Goal: Information Seeking & Learning: Learn about a topic

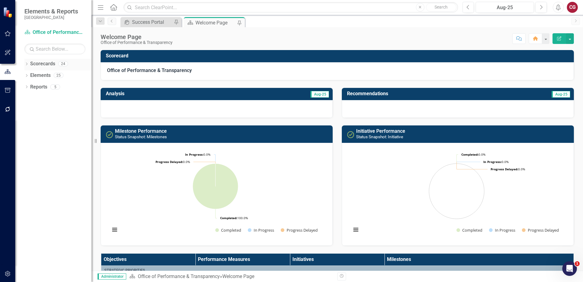
click at [28, 64] on icon "Dropdown" at bounding box center [26, 64] width 4 height 3
click at [28, 75] on div "Dropdown Scorecards 24 Dropdown St. Johns County Strategic Plan Animal Control …" at bounding box center [57, 70] width 67 height 23
click at [29, 75] on icon "Dropdown" at bounding box center [29, 75] width 5 height 4
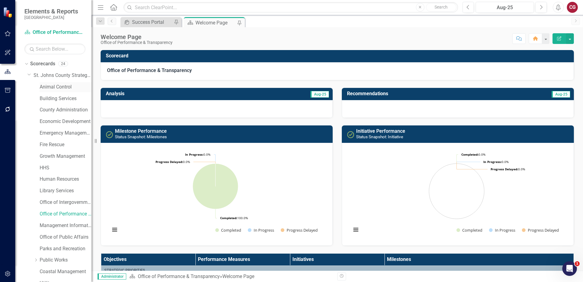
click at [59, 87] on link "Animal Control" at bounding box center [66, 87] width 52 height 7
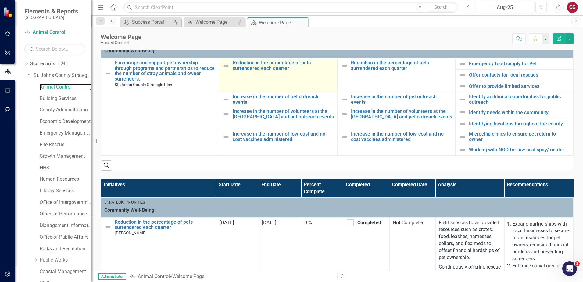
scroll to position [48, 0]
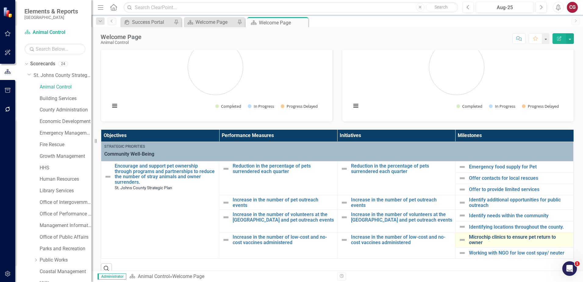
click at [483, 237] on link "Microchip clinics to ensure pet return to owner" at bounding box center [519, 239] width 101 height 11
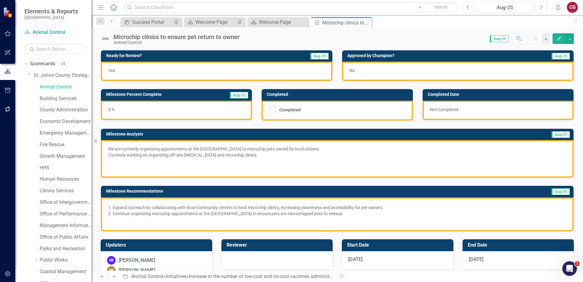
click at [110, 21] on icon "Previous" at bounding box center [111, 21] width 5 height 4
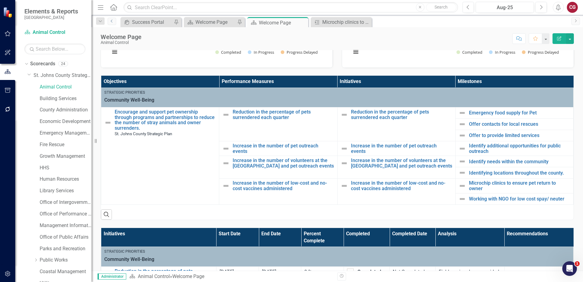
scroll to position [122, 0]
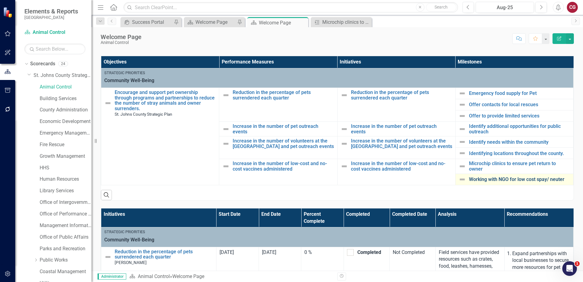
click at [477, 180] on link "Working with NGO for low cost spay/ neuter" at bounding box center [519, 179] width 101 height 5
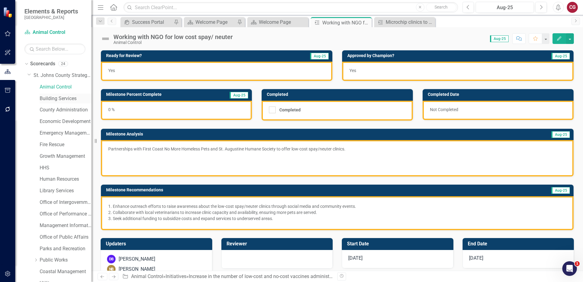
drag, startPoint x: 62, startPoint y: 94, endPoint x: 60, endPoint y: 102, distance: 8.1
click at [62, 98] on div "Building Services" at bounding box center [66, 99] width 52 height 10
click at [60, 101] on link "Building Services" at bounding box center [66, 98] width 52 height 7
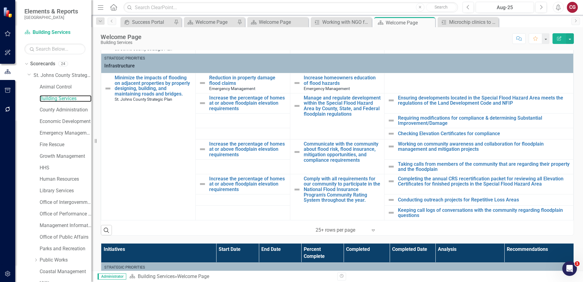
scroll to position [162, 0]
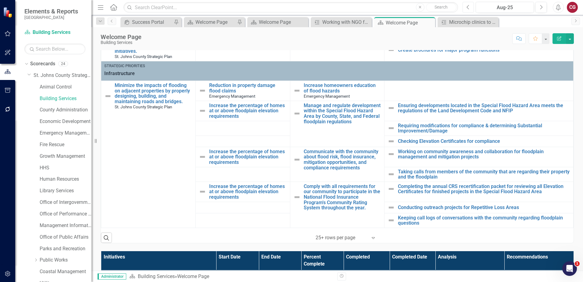
click at [468, 9] on icon "Previous" at bounding box center [467, 7] width 3 height 5
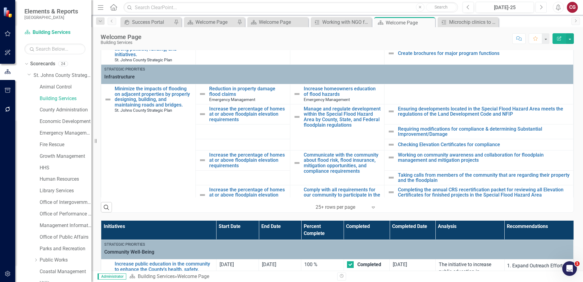
click at [541, 9] on icon "Next" at bounding box center [540, 7] width 3 height 5
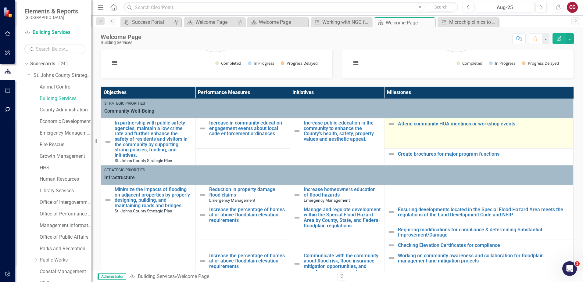
click at [404, 127] on div "Attend community HOA meetings or workshop events." at bounding box center [478, 123] width 183 height 7
click at [406, 123] on link "Attend community HOA meetings or workshop events." at bounding box center [484, 123] width 172 height 5
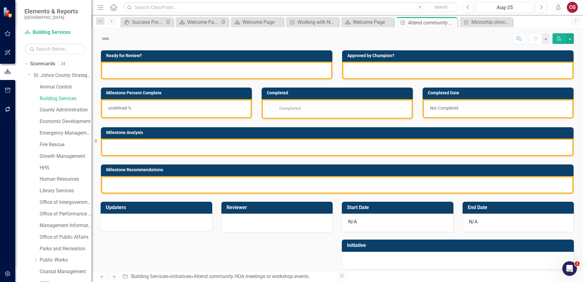
checkbox input "true"
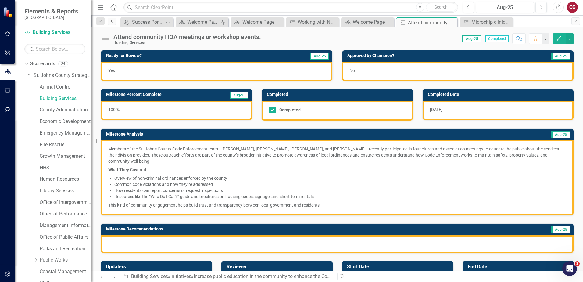
click at [112, 23] on link "Previous" at bounding box center [112, 21] width 9 height 7
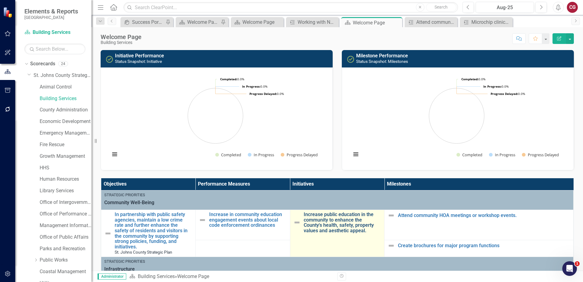
click at [335, 226] on link "Increase public education in the community to enhance the County's health, safe…" at bounding box center [343, 222] width 78 height 21
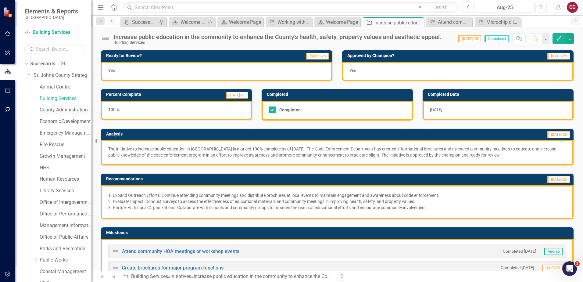
click at [59, 111] on link "County Administration" at bounding box center [66, 109] width 52 height 7
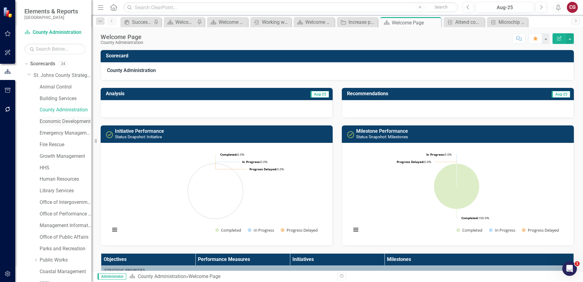
click at [54, 120] on link "Economic Development" at bounding box center [66, 121] width 52 height 7
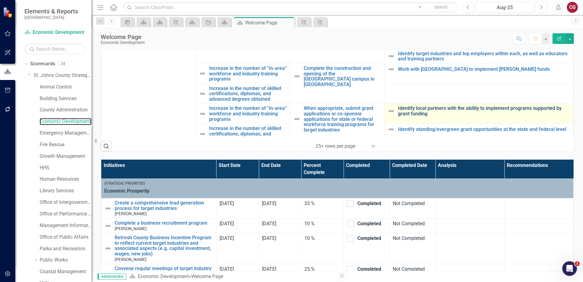
scroll to position [152, 0]
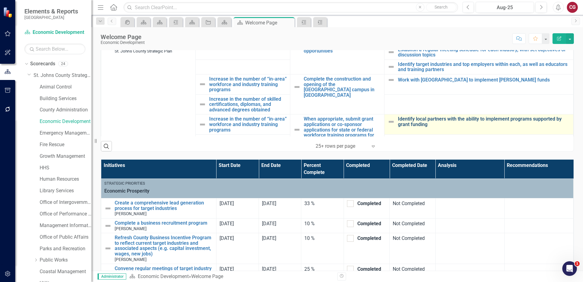
click at [444, 116] on link "Identify local partners with the ability to implement programs supported by gra…" at bounding box center [484, 121] width 172 height 11
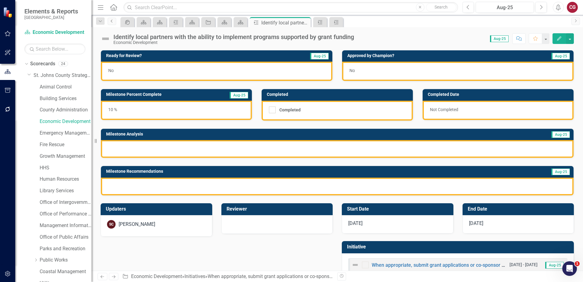
click at [110, 22] on icon "Previous" at bounding box center [111, 21] width 5 height 4
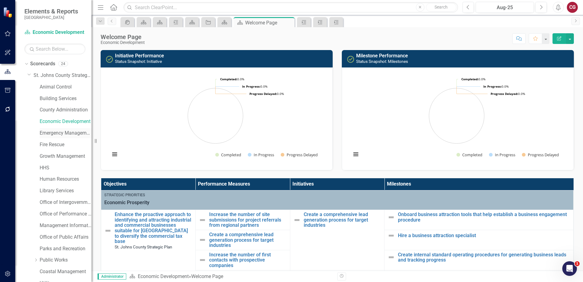
click at [43, 134] on link "Emergency Management" at bounding box center [66, 133] width 52 height 7
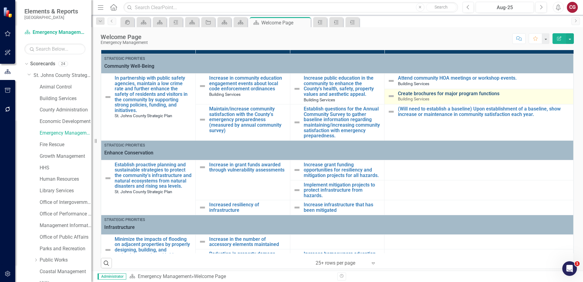
scroll to position [131, 0]
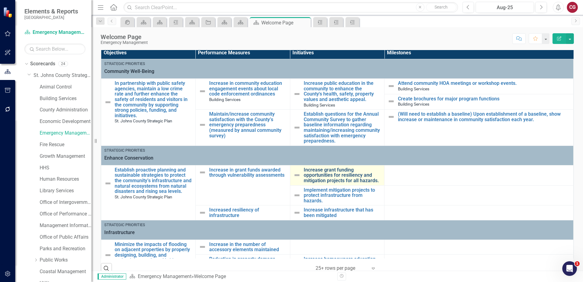
click at [338, 177] on link "Increase grant funding opportunities for resiliency and mitigation projects for…" at bounding box center [343, 175] width 78 height 16
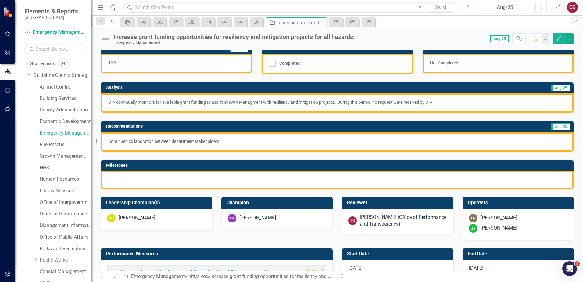
scroll to position [61, 0]
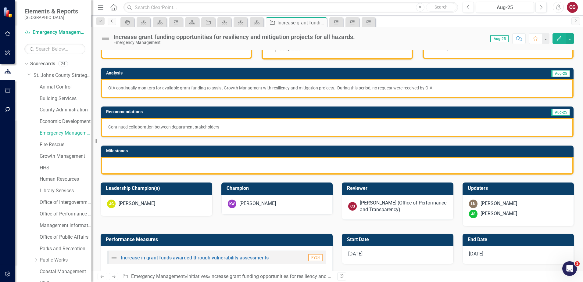
click at [113, 22] on icon "Previous" at bounding box center [111, 21] width 5 height 4
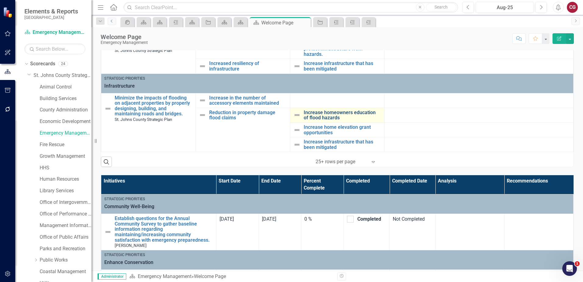
scroll to position [183, 0]
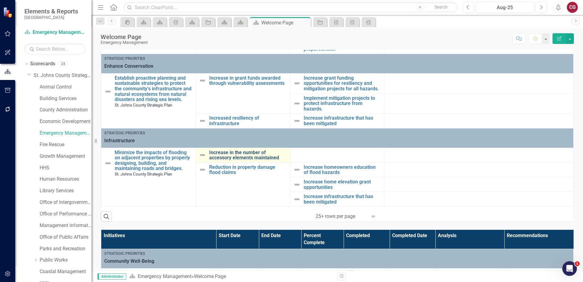
click at [244, 150] on link "Increase in the number of accessory elements maintained" at bounding box center [248, 155] width 78 height 11
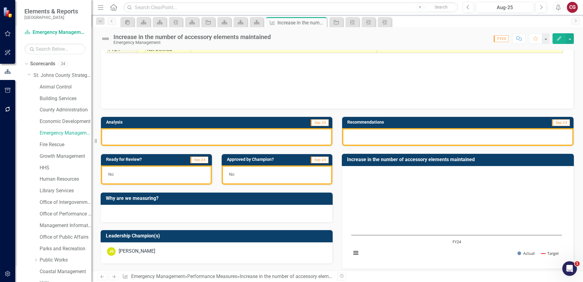
scroll to position [61, 0]
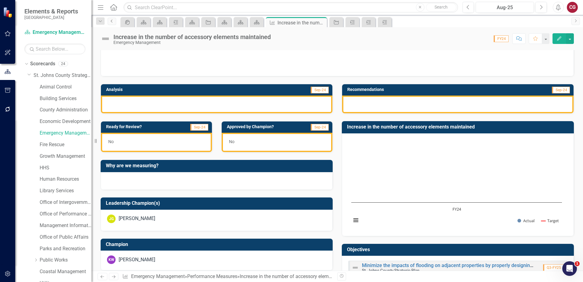
click at [110, 22] on icon "Previous" at bounding box center [111, 21] width 5 height 4
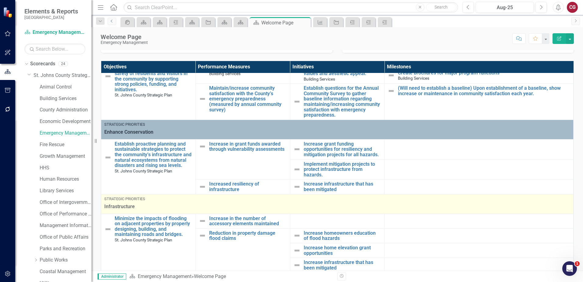
scroll to position [152, 0]
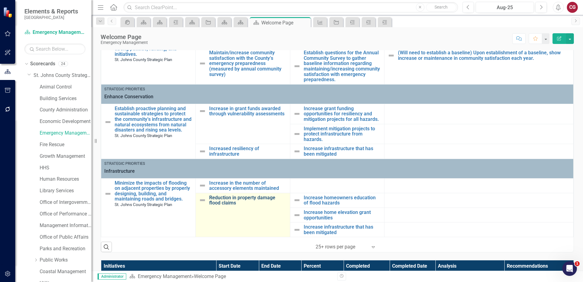
click at [245, 195] on link "Reduction in property damage flood claims" at bounding box center [248, 200] width 78 height 11
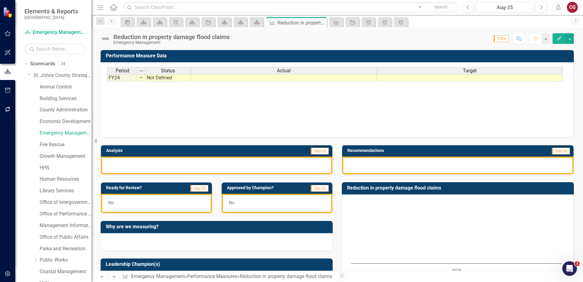
click at [114, 22] on link "Previous" at bounding box center [112, 21] width 9 height 7
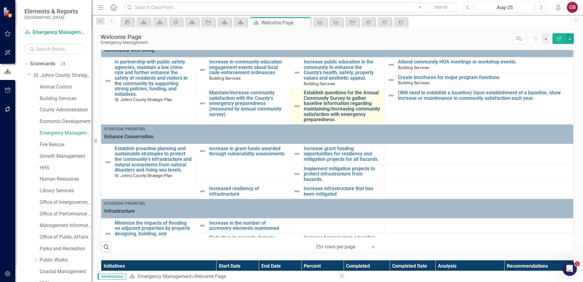
click at [338, 103] on link "Establish questions for the Annual Community Survey to gather baseline informat…" at bounding box center [343, 106] width 78 height 32
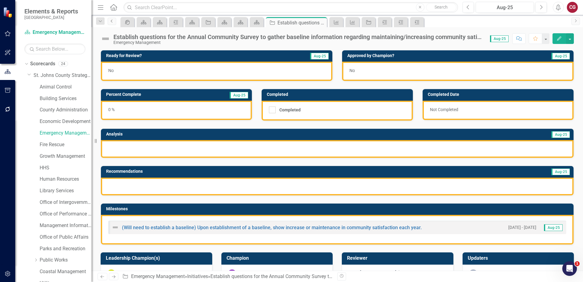
click at [108, 19] on link "Previous" at bounding box center [112, 21] width 9 height 7
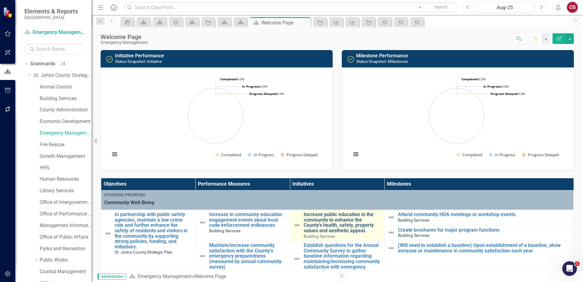
click at [342, 227] on link "Increase public education in the community to enhance the County's health, safe…" at bounding box center [343, 222] width 78 height 21
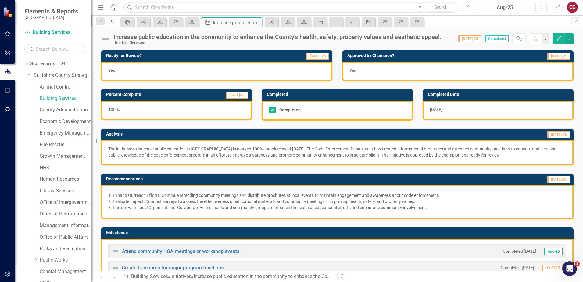
click at [114, 22] on icon "Previous" at bounding box center [111, 21] width 5 height 4
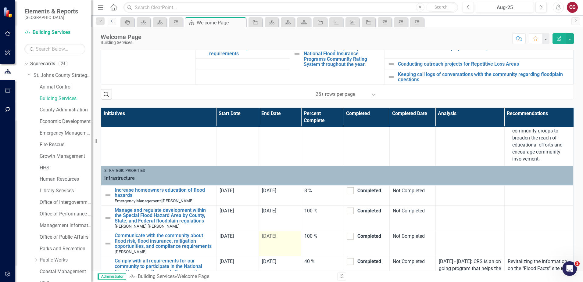
scroll to position [137, 0]
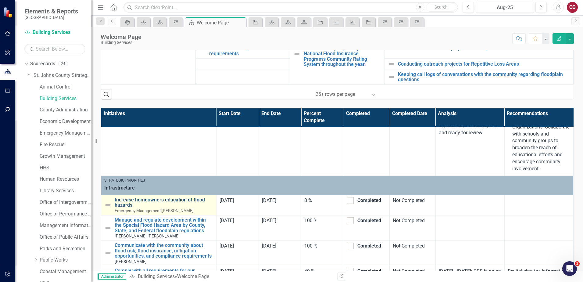
click at [144, 199] on link "Increase homeowners education of flood hazards" at bounding box center [164, 202] width 98 height 11
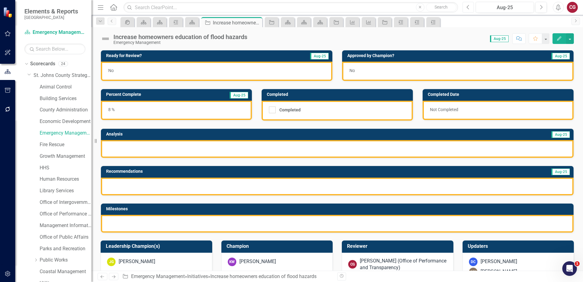
click at [468, 11] on button "Previous" at bounding box center [467, 7] width 11 height 11
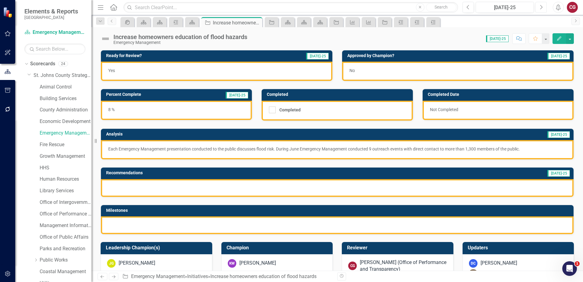
click at [543, 10] on button "Next" at bounding box center [540, 7] width 11 height 11
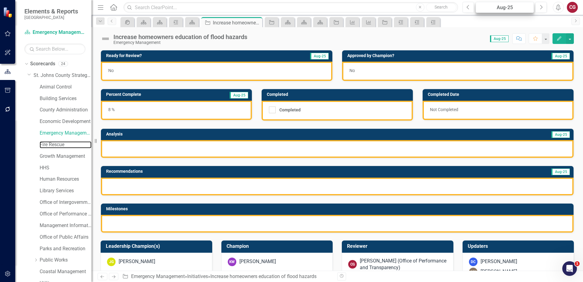
drag, startPoint x: 57, startPoint y: 145, endPoint x: 510, endPoint y: 7, distance: 474.0
click at [57, 145] on link "Fire Rescue" at bounding box center [66, 144] width 52 height 7
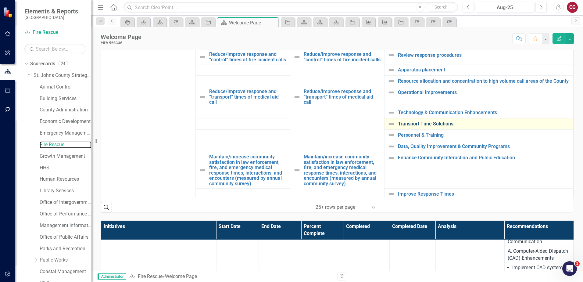
scroll to position [457, 0]
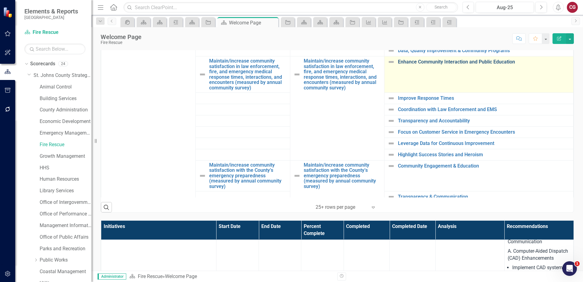
click at [412, 65] on link "Enhance Community Interaction and Public Education" at bounding box center [484, 61] width 172 height 5
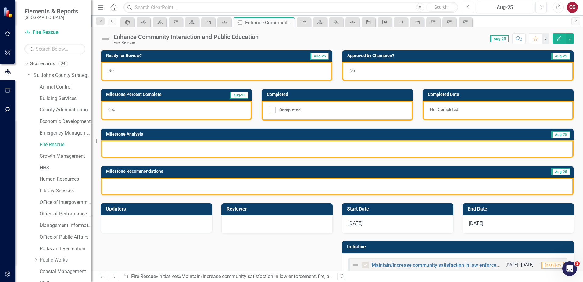
click at [466, 8] on button "Previous" at bounding box center [467, 7] width 11 height 11
click at [541, 9] on icon "Next" at bounding box center [540, 7] width 3 height 5
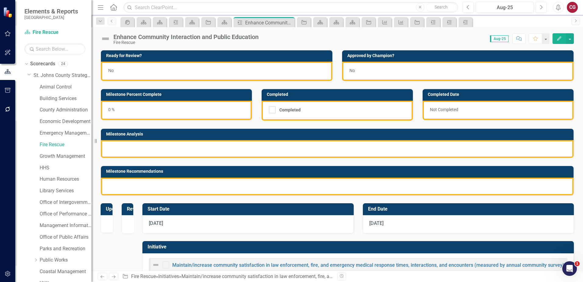
checkbox input "true"
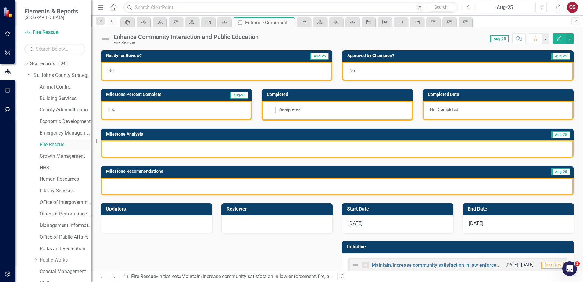
click at [58, 143] on link "Fire Rescue" at bounding box center [66, 144] width 52 height 7
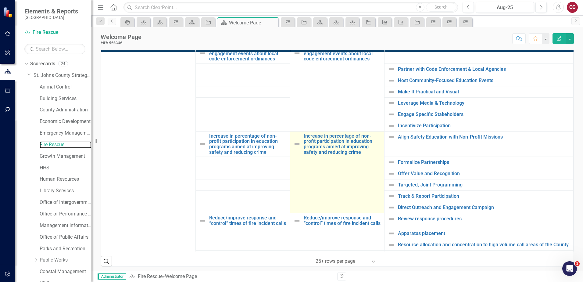
scroll to position [274, 0]
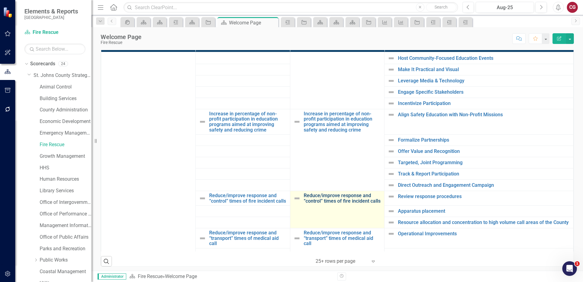
click at [325, 197] on link "Reduce/improve response and “control” times of fire incident calls" at bounding box center [343, 198] width 78 height 11
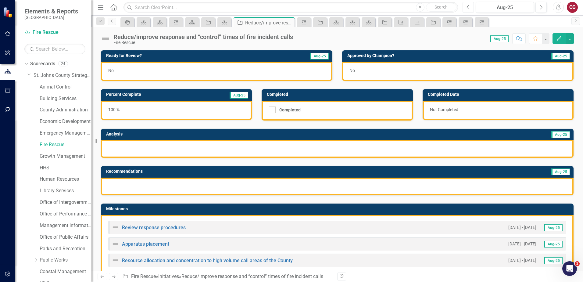
click at [470, 9] on button "Previous" at bounding box center [467, 7] width 11 height 11
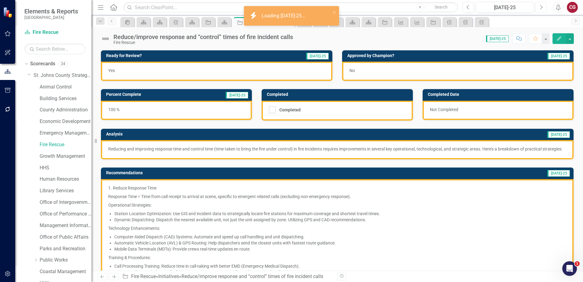
click at [541, 8] on icon "Next" at bounding box center [540, 7] width 3 height 5
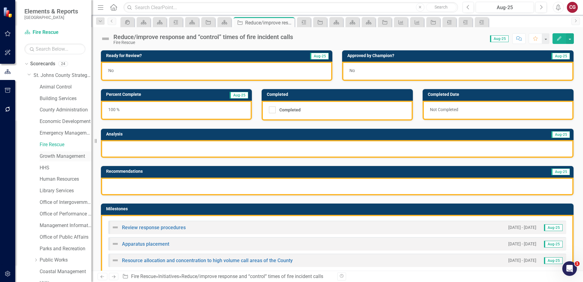
click at [50, 155] on link "Growth Management" at bounding box center [66, 156] width 52 height 7
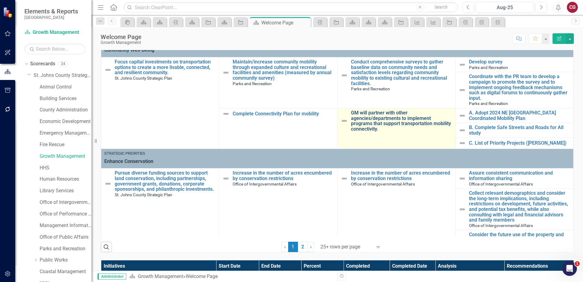
click at [390, 126] on link "GM will partner with other agencies/departments to implement programs that supp…" at bounding box center [401, 120] width 101 height 21
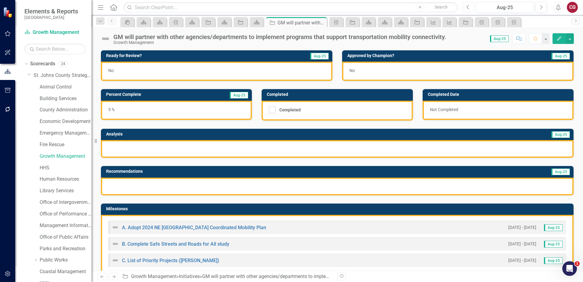
click at [470, 10] on button "Previous" at bounding box center [467, 7] width 11 height 11
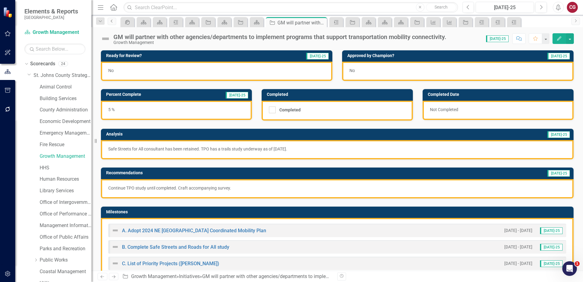
click at [111, 23] on link "Previous" at bounding box center [112, 21] width 9 height 7
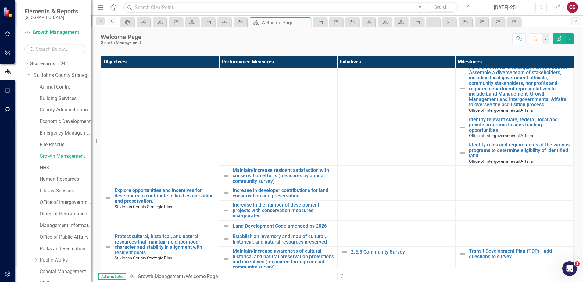
scroll to position [335, 0]
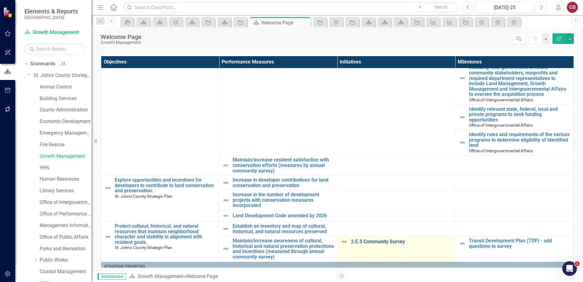
click at [374, 239] on link "2.E.5 Community Survey" at bounding box center [401, 241] width 101 height 5
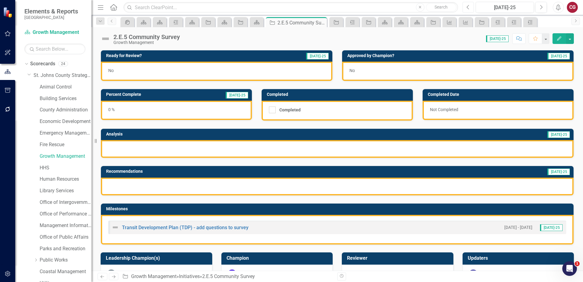
click at [470, 9] on button "Previous" at bounding box center [467, 7] width 11 height 11
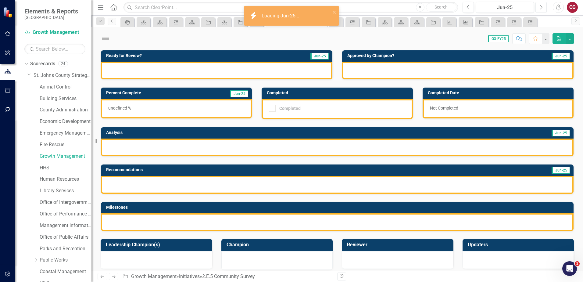
click at [541, 8] on icon "Next" at bounding box center [540, 7] width 3 height 5
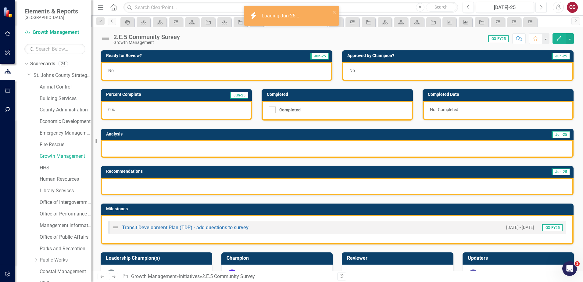
click at [541, 8] on icon "Next" at bounding box center [540, 7] width 3 height 5
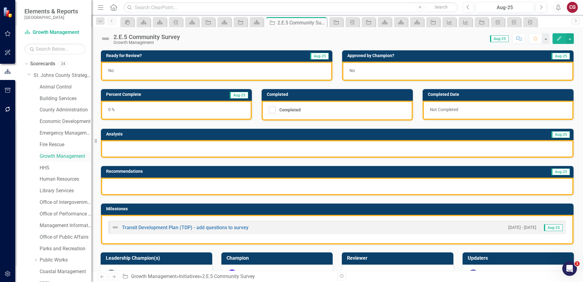
click at [58, 157] on link "Growth Management" at bounding box center [66, 156] width 52 height 7
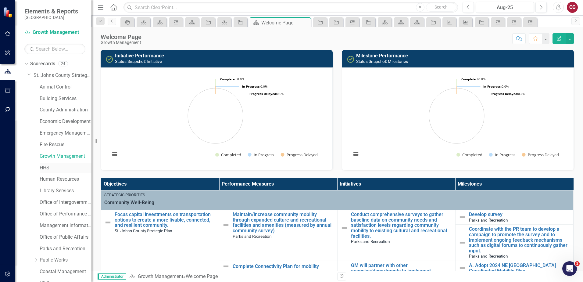
click at [47, 166] on link "HHS" at bounding box center [66, 167] width 52 height 7
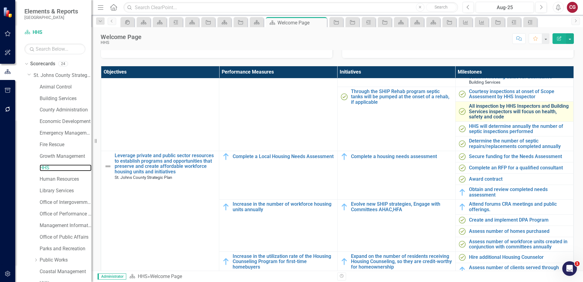
scroll to position [241, 0]
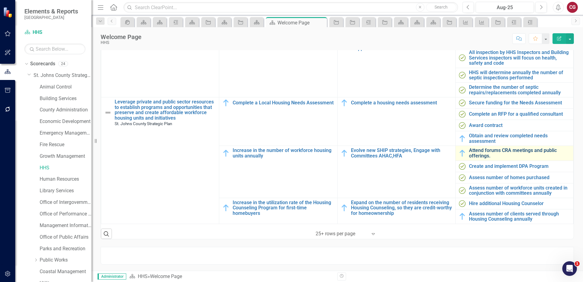
click at [479, 151] on link "Attend forums CRA meetings and public offerings." at bounding box center [519, 153] width 101 height 11
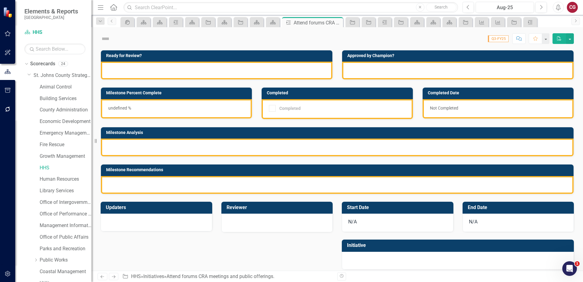
checkbox input "true"
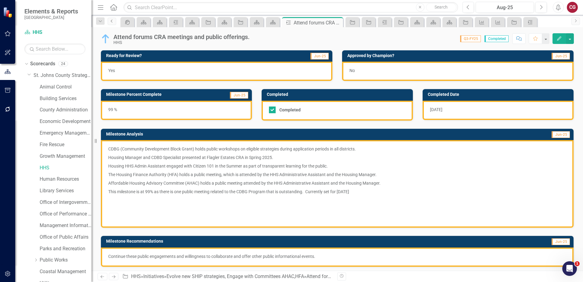
click at [111, 22] on icon "Previous" at bounding box center [111, 21] width 5 height 4
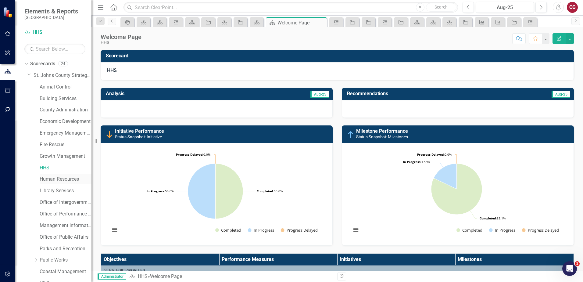
click at [60, 179] on link "Human Resources" at bounding box center [66, 179] width 52 height 7
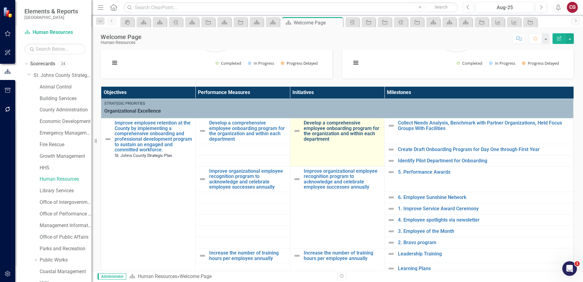
click at [335, 131] on link "Develop a comprehensive employee onboarding program for the organization and wi…" at bounding box center [343, 130] width 78 height 21
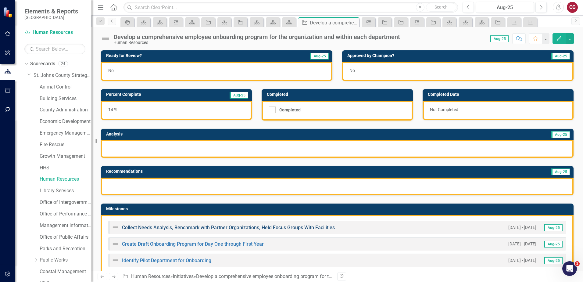
click at [258, 226] on link "Collect Needs Analysis, Benchmark with Partner Organizations, Held Focus Groups…" at bounding box center [228, 227] width 213 height 6
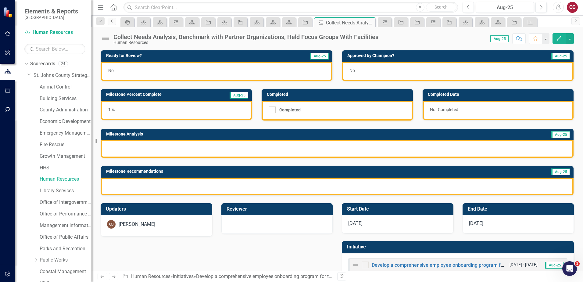
click at [114, 24] on link "Previous" at bounding box center [112, 21] width 9 height 7
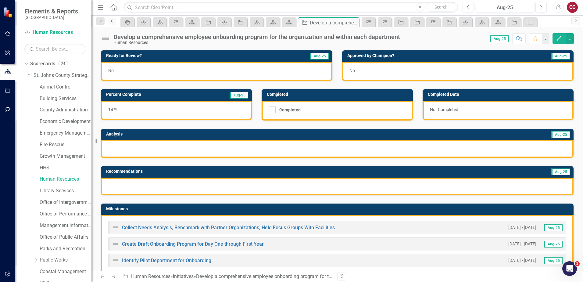
click at [113, 24] on link "Previous" at bounding box center [112, 21] width 9 height 7
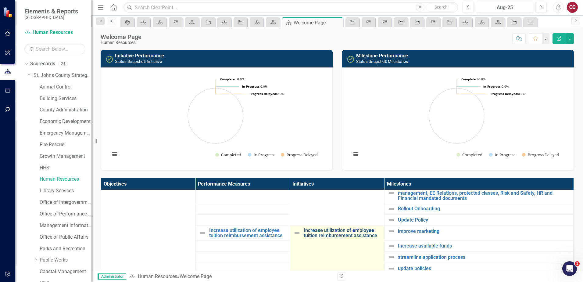
scroll to position [183, 0]
click at [316, 230] on link "Increase utilization of employee tuition reimbursement assistance" at bounding box center [343, 232] width 78 height 11
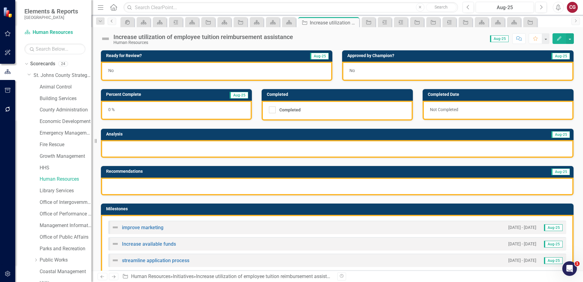
click at [114, 23] on link "Previous" at bounding box center [112, 21] width 9 height 7
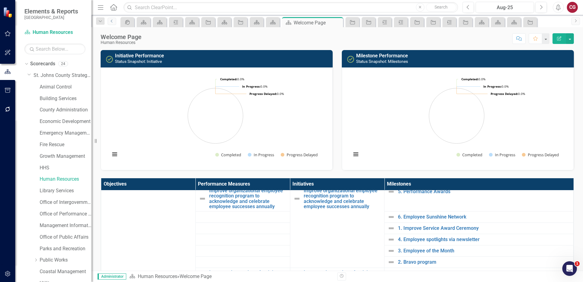
scroll to position [91, 0]
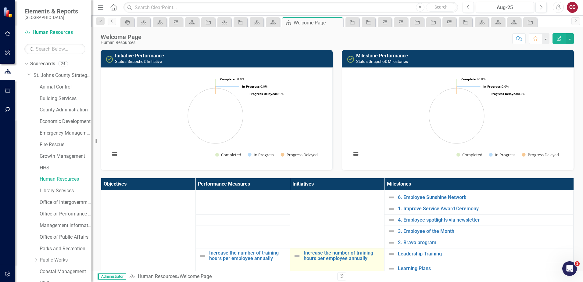
click at [321, 249] on td "Increase the number of training hours per employee annually Link Map View Link …" at bounding box center [337, 282] width 95 height 69
click at [323, 255] on link "Increase the number of training hours per employee annually" at bounding box center [343, 255] width 78 height 11
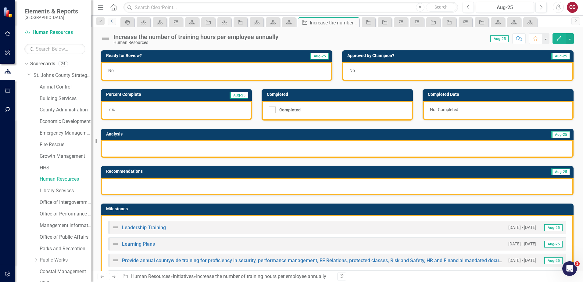
click at [111, 21] on icon "Previous" at bounding box center [111, 21] width 5 height 4
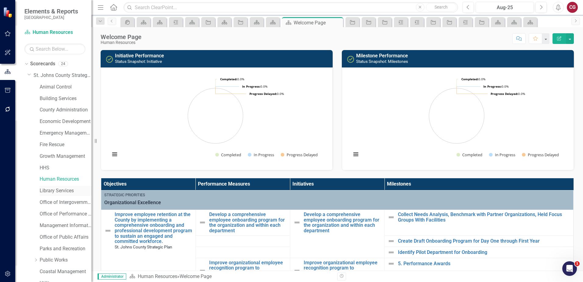
click at [52, 191] on link "Library Services" at bounding box center [66, 190] width 52 height 7
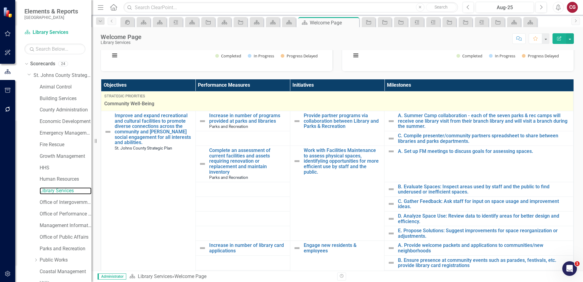
scroll to position [70, 0]
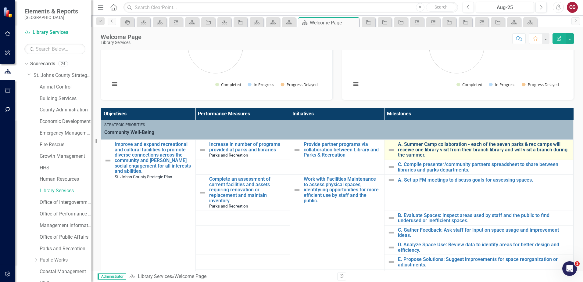
click at [410, 146] on link "A. Summer Camp collaboration - each of the seven parks & rec camps will receive…" at bounding box center [484, 149] width 172 height 16
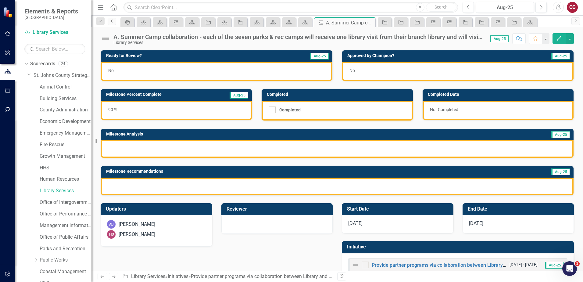
click at [112, 22] on icon "Previous" at bounding box center [111, 21] width 5 height 4
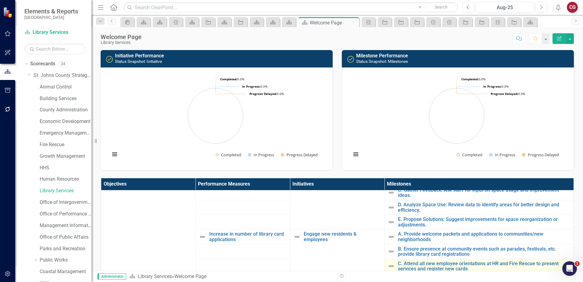
scroll to position [152, 0]
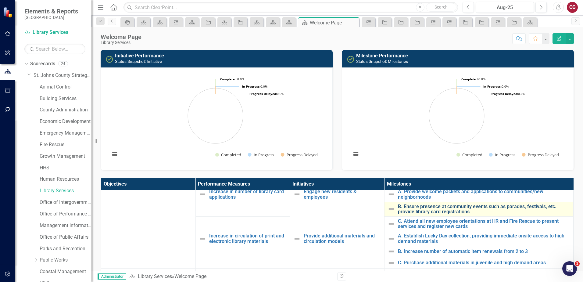
click at [406, 204] on link "B. Ensure presence at community events such as parades, festivals, etc. provide…" at bounding box center [484, 209] width 172 height 11
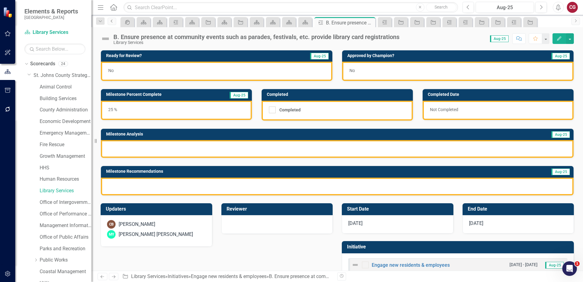
click at [111, 24] on link "Previous" at bounding box center [112, 21] width 9 height 7
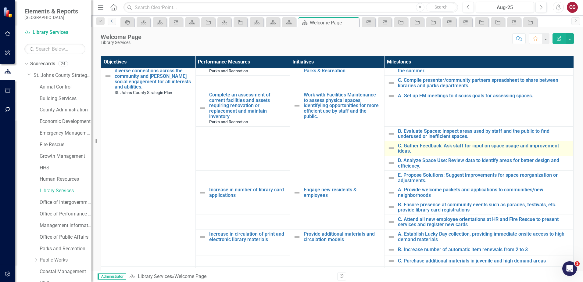
scroll to position [91, 0]
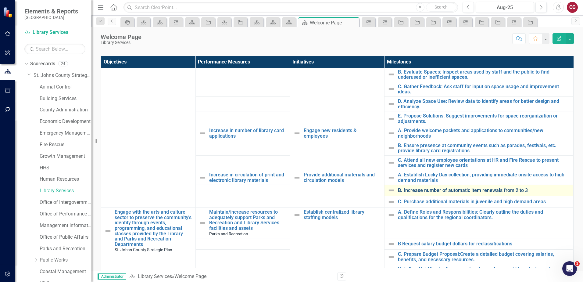
click at [407, 187] on link "B. Increase number of automatic item renewals from 2 to 3" at bounding box center [484, 189] width 172 height 5
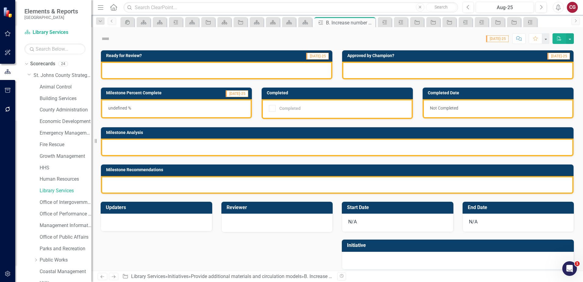
checkbox input "true"
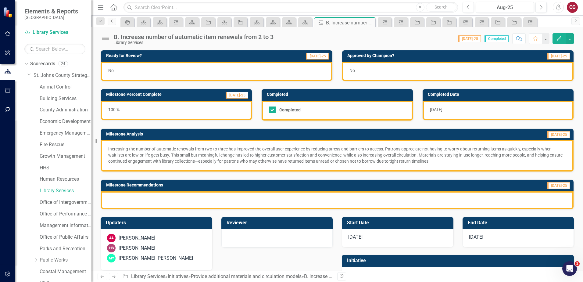
click at [109, 21] on link "Previous" at bounding box center [112, 21] width 9 height 7
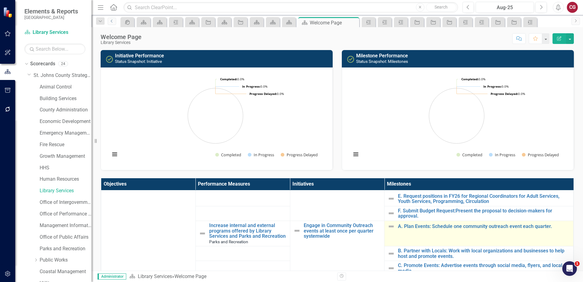
scroll to position [305, 0]
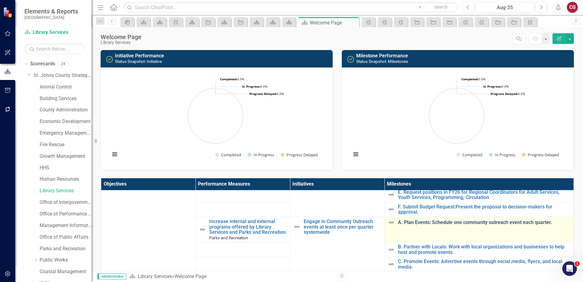
click at [451, 223] on link "A. Plan Events: Schedule one community outreach event each quarter." at bounding box center [484, 222] width 172 height 5
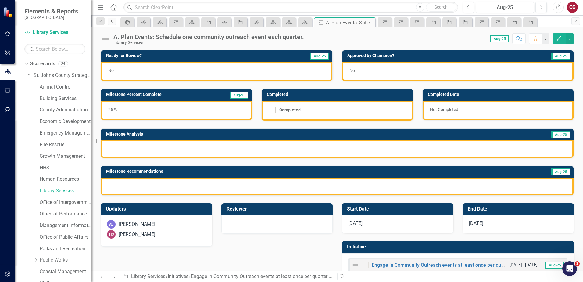
click at [109, 22] on link "Previous" at bounding box center [112, 21] width 9 height 7
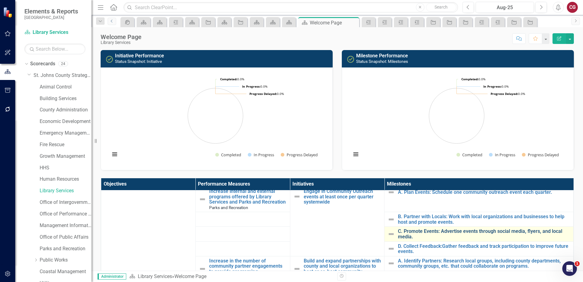
scroll to position [335, 0]
click at [419, 236] on link "C. Promote Events: Advertise events through social media, flyers, and local med…" at bounding box center [484, 233] width 172 height 11
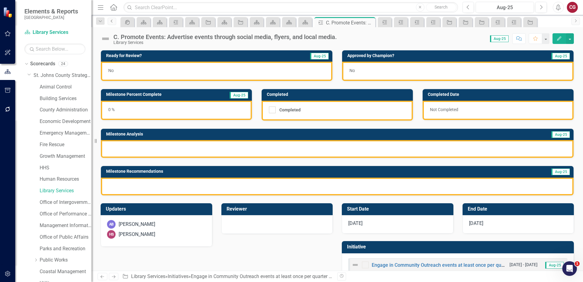
click at [112, 20] on icon "Previous" at bounding box center [111, 21] width 5 height 4
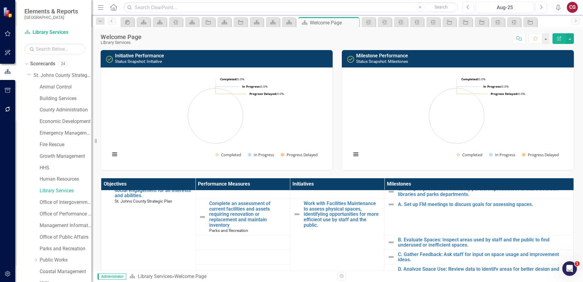
scroll to position [150, 0]
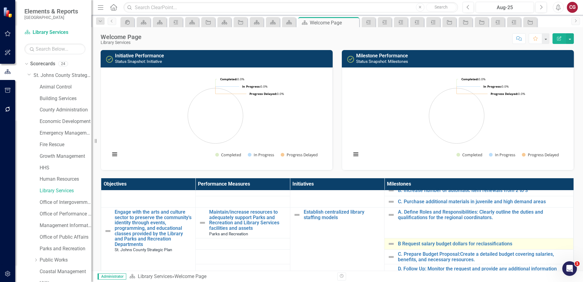
click at [411, 240] on td "B Request salary budget dollars for reclassifications Link Map View Link Map Ed…" at bounding box center [478, 243] width 189 height 11
click at [411, 243] on link "B Request salary budget dollars for reclassifications" at bounding box center [484, 243] width 172 height 5
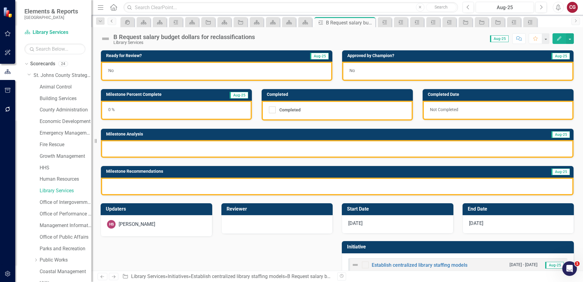
click at [112, 21] on icon "Previous" at bounding box center [111, 21] width 5 height 4
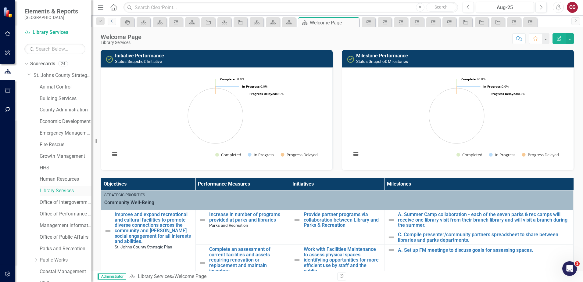
scroll to position [31, 0]
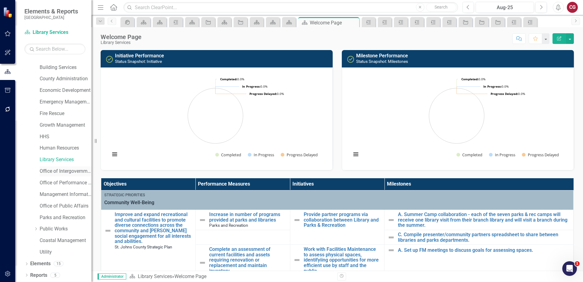
click at [68, 170] on link "Office of Intergovernmental Affairs" at bounding box center [66, 171] width 52 height 7
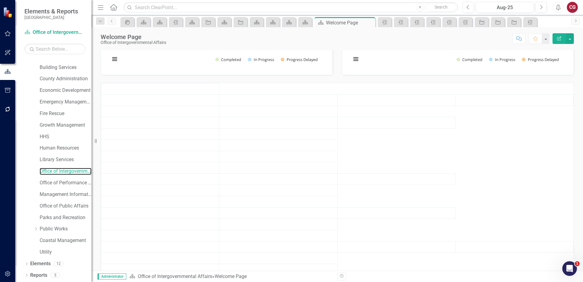
scroll to position [97, 0]
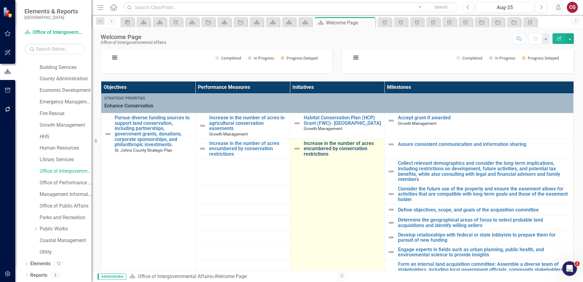
click at [320, 143] on link "Increase in the number of acres encumbered by conservation restrictions" at bounding box center [343, 149] width 78 height 16
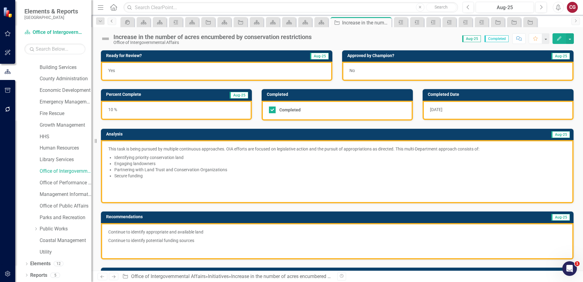
click at [109, 23] on link "Previous" at bounding box center [112, 21] width 9 height 7
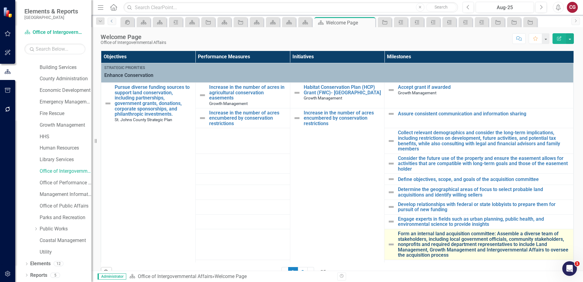
scroll to position [152, 0]
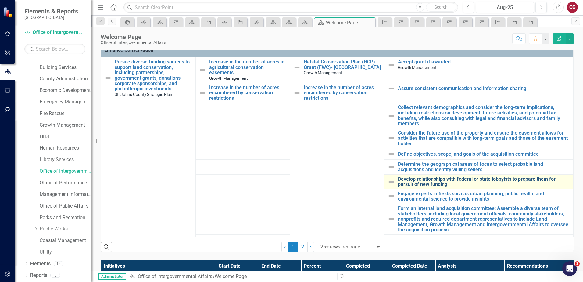
click at [427, 179] on link "Develop relationships with federal or state lobbyists to prepare them for pursu…" at bounding box center [484, 181] width 172 height 11
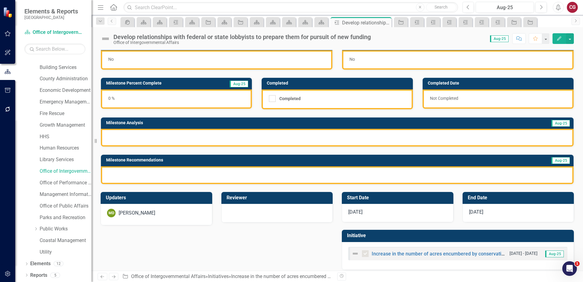
scroll to position [16, 0]
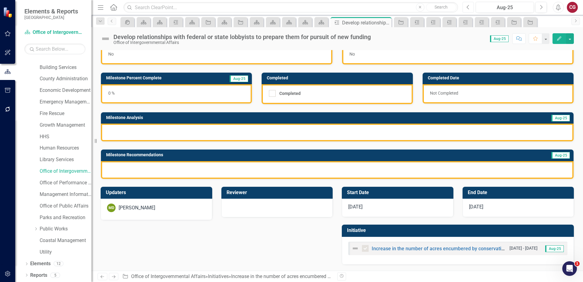
click at [466, 8] on icon "Previous" at bounding box center [467, 7] width 3 height 5
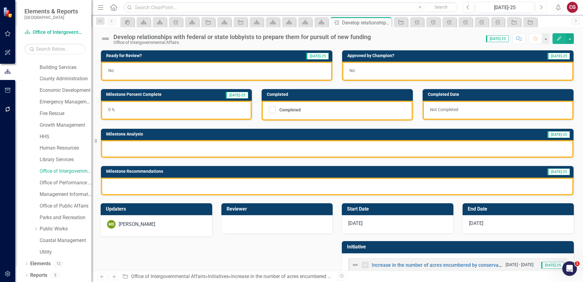
click at [538, 8] on button "Next" at bounding box center [540, 7] width 11 height 11
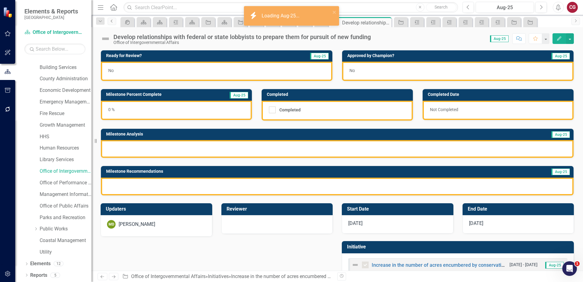
click at [112, 21] on icon "Previous" at bounding box center [111, 21] width 5 height 4
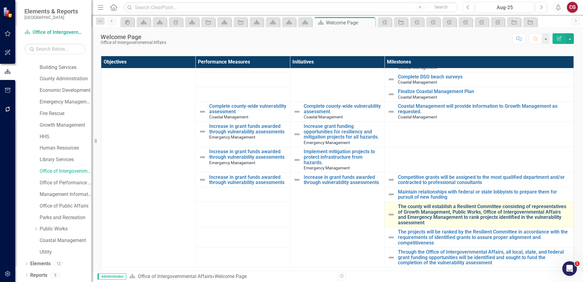
scroll to position [152, 0]
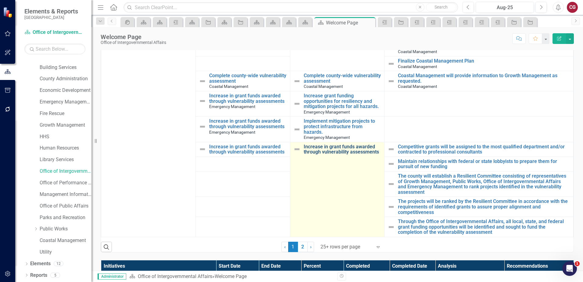
click at [321, 144] on link "Increase in grant funds awarded through vulnerability assessments" at bounding box center [343, 149] width 78 height 11
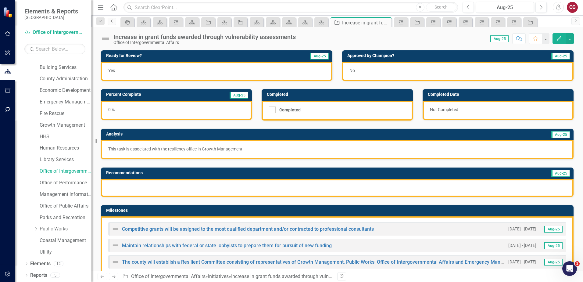
click at [113, 22] on icon "Previous" at bounding box center [111, 21] width 5 height 4
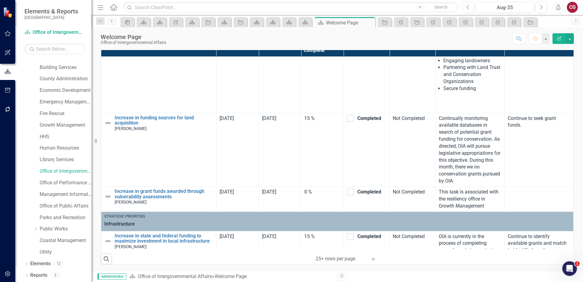
scroll to position [244, 0]
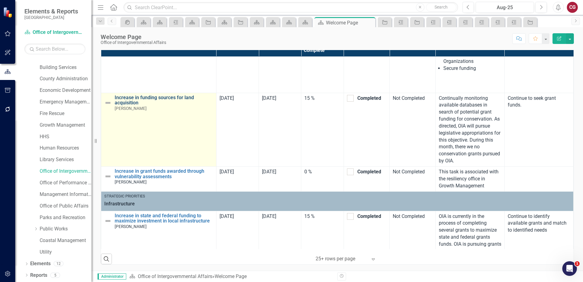
click at [171, 98] on link "Increase in funding sources for land acquisition" at bounding box center [164, 100] width 98 height 11
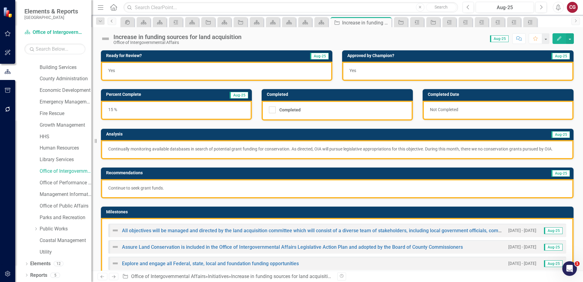
click at [110, 23] on icon "Previous" at bounding box center [111, 21] width 5 height 4
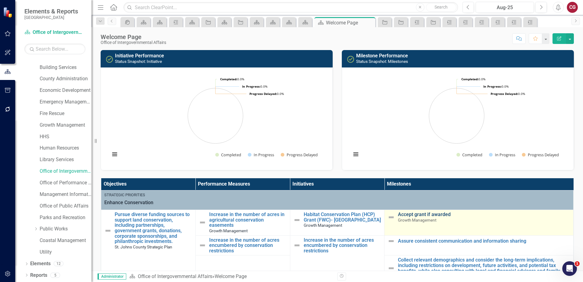
click at [420, 213] on link "Accept grant if awarded" at bounding box center [484, 214] width 172 height 5
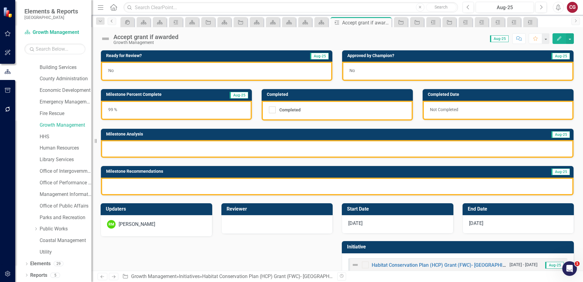
click at [111, 22] on icon "Previous" at bounding box center [111, 21] width 5 height 4
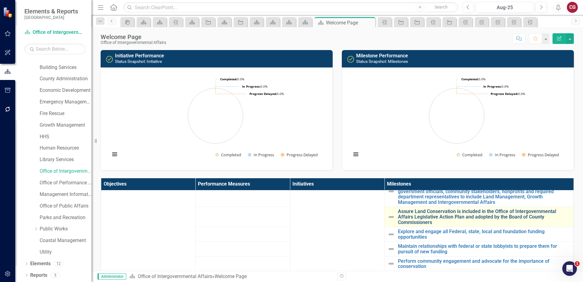
scroll to position [244, 0]
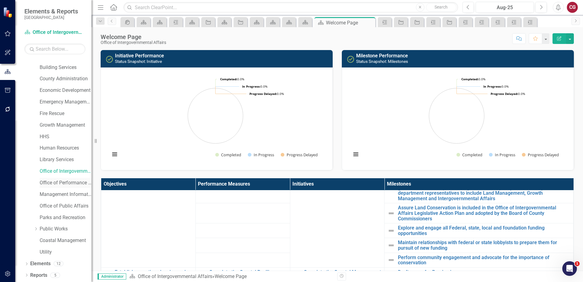
click at [62, 182] on link "Office of Performance & Transparency" at bounding box center [66, 182] width 52 height 7
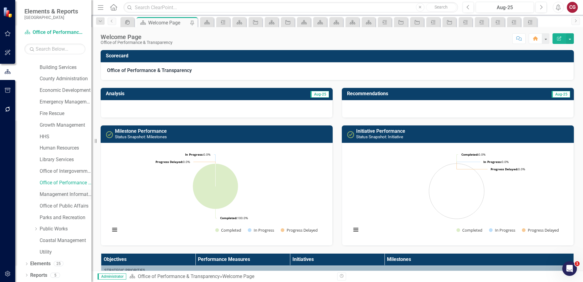
click at [61, 196] on link "Management Information Systems" at bounding box center [66, 194] width 52 height 7
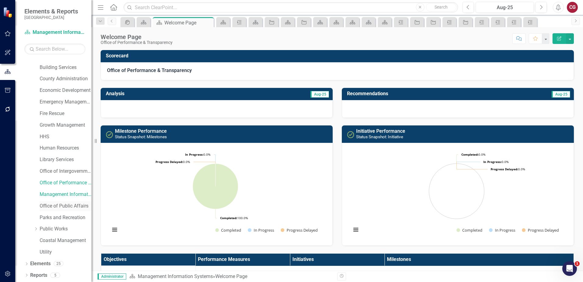
click at [53, 207] on link "Office of Public Affairs" at bounding box center [66, 205] width 52 height 7
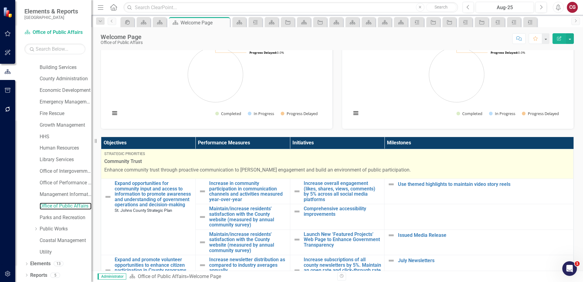
scroll to position [112, 0]
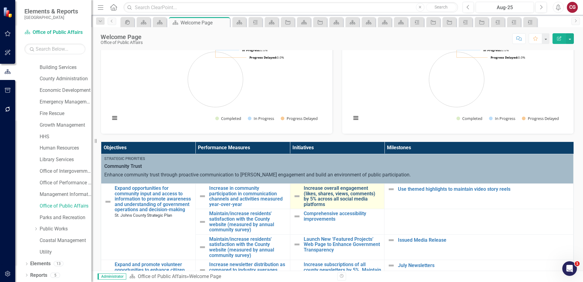
click at [332, 192] on link "Increase overall engagement (likes, shares, views, comments) by 5% across all s…" at bounding box center [343, 195] width 78 height 21
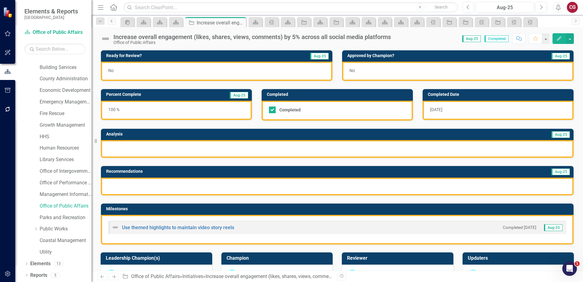
click at [112, 24] on link "Previous" at bounding box center [112, 21] width 9 height 7
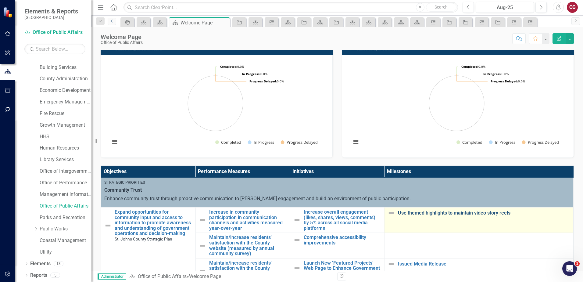
scroll to position [91, 0]
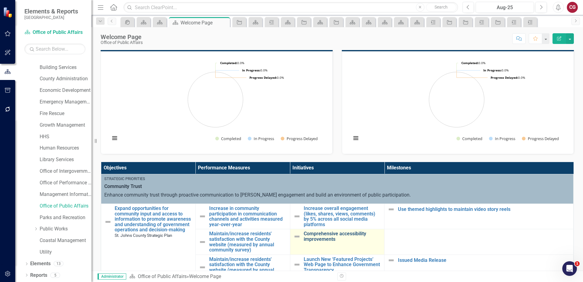
click at [323, 234] on link "Comprehensive accessibility improvements" at bounding box center [343, 236] width 78 height 11
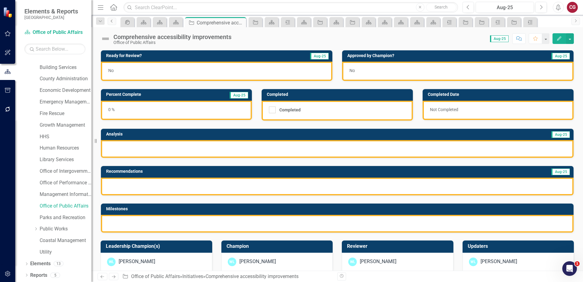
click at [112, 21] on icon "Previous" at bounding box center [111, 21] width 5 height 4
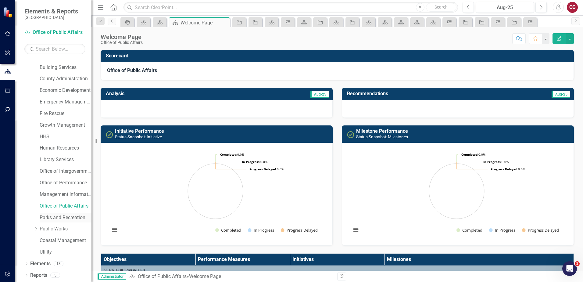
click at [57, 219] on link "Parks and Recreation" at bounding box center [66, 217] width 52 height 7
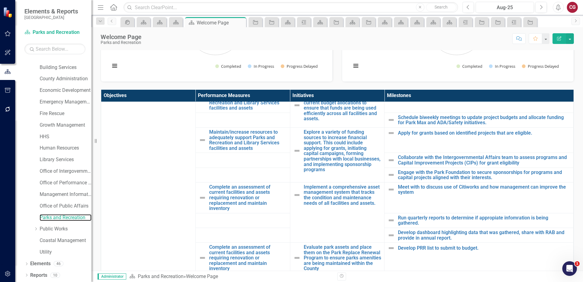
scroll to position [274, 0]
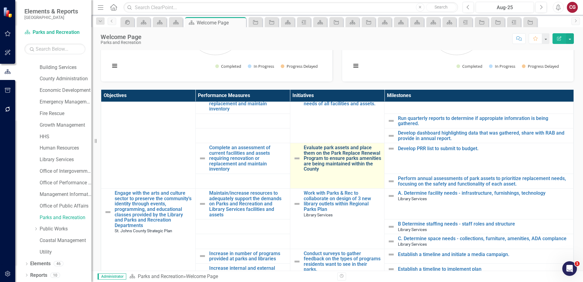
click at [336, 156] on link "Evaluate park assets and place them on the Park Replace Renewal Program to ensu…" at bounding box center [343, 158] width 78 height 27
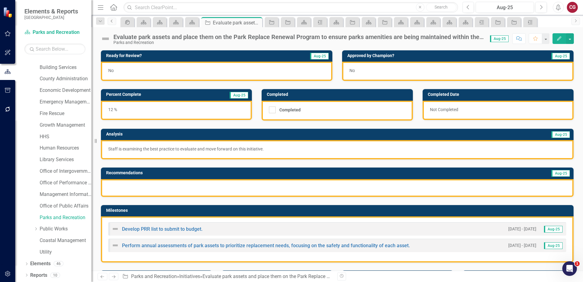
click at [109, 21] on link "Previous" at bounding box center [112, 21] width 9 height 7
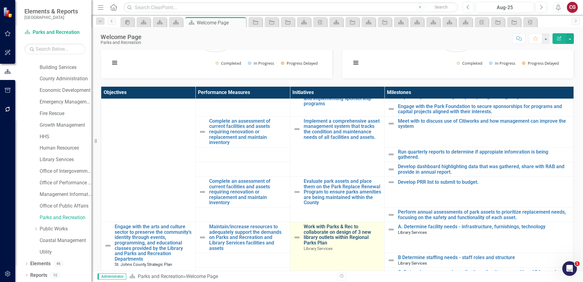
scroll to position [244, 0]
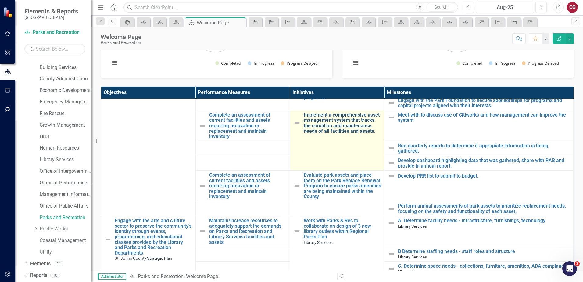
click at [334, 130] on link "Implement a comprehensive asset management system that tracks the condition and…" at bounding box center [343, 122] width 78 height 21
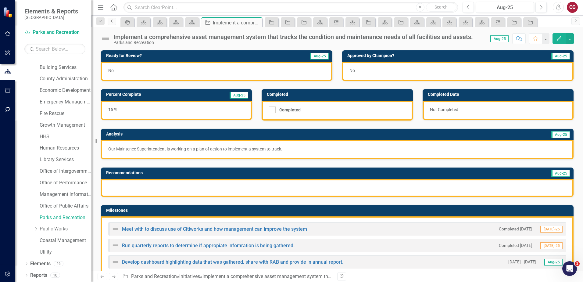
click at [110, 23] on link "Previous" at bounding box center [112, 21] width 9 height 7
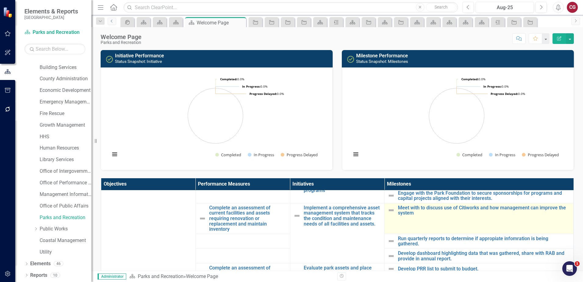
scroll to position [244, 0]
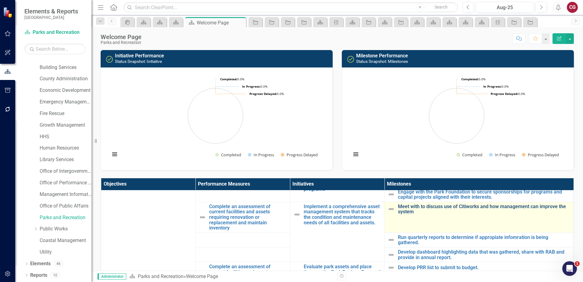
click at [428, 207] on link "Meet with to discuss use of Citiworks and how management can improve the system" at bounding box center [484, 209] width 172 height 11
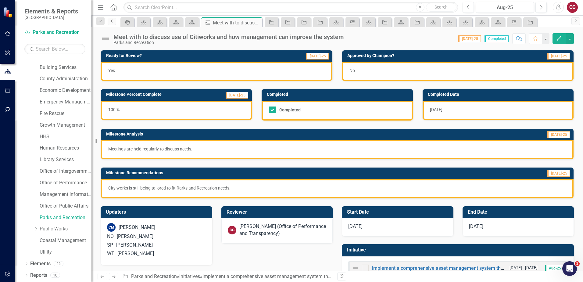
click at [112, 24] on link "Previous" at bounding box center [112, 21] width 9 height 7
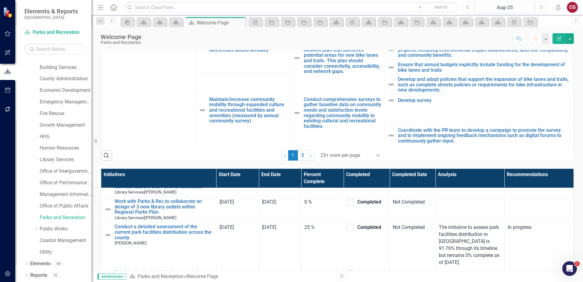
scroll to position [91, 0]
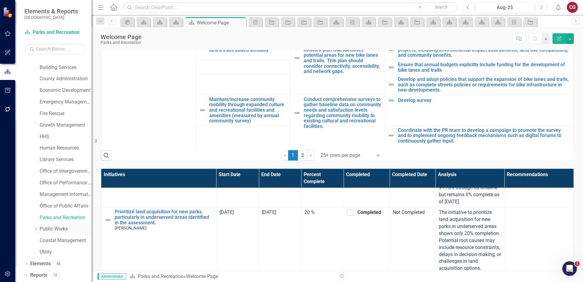
click at [48, 227] on link "Public Works" at bounding box center [66, 228] width 52 height 7
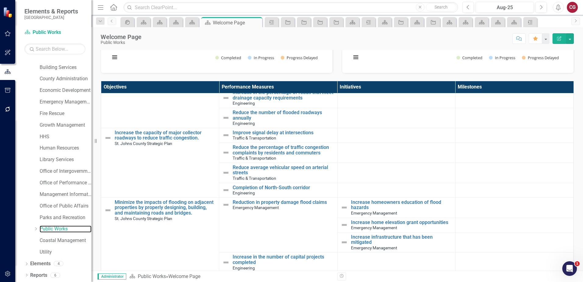
scroll to position [149, 0]
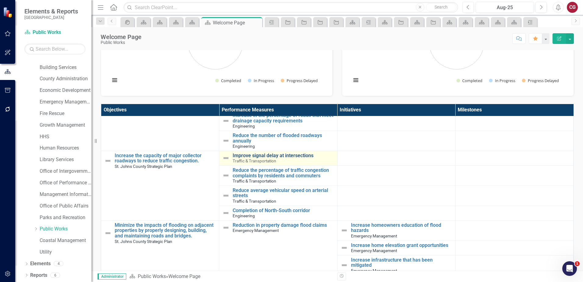
click at [280, 153] on link "Improve signal delay at intersections" at bounding box center [283, 155] width 101 height 5
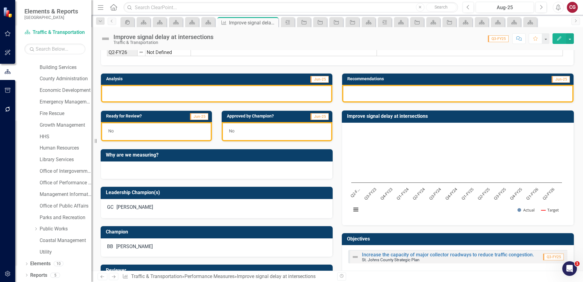
scroll to position [91, 0]
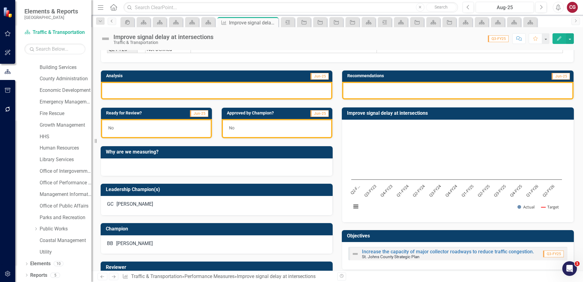
click at [114, 22] on icon "Previous" at bounding box center [111, 21] width 5 height 4
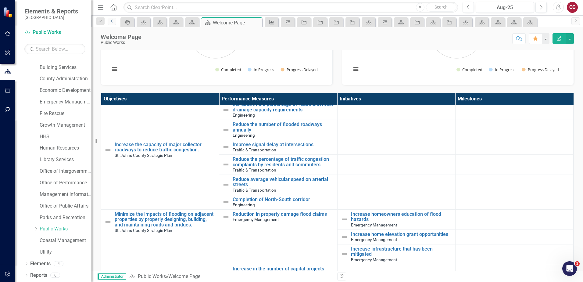
scroll to position [149, 0]
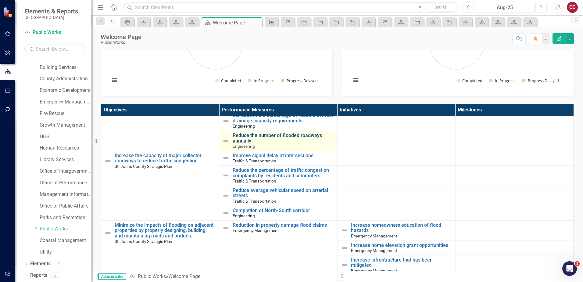
click at [246, 136] on link "Reduce the number of flooded roadways annually" at bounding box center [283, 138] width 101 height 11
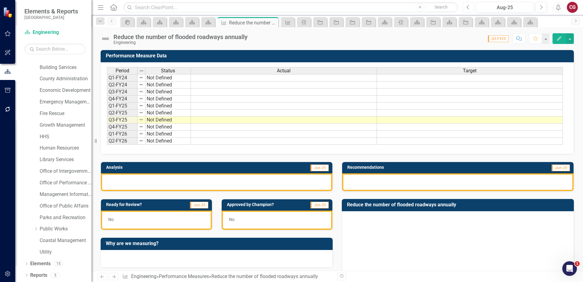
click at [467, 8] on icon "Previous" at bounding box center [467, 7] width 3 height 5
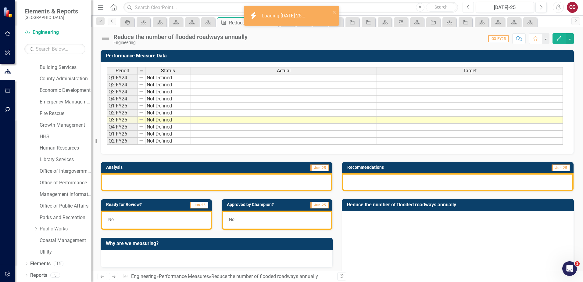
click at [467, 8] on icon "Previous" at bounding box center [467, 7] width 3 height 5
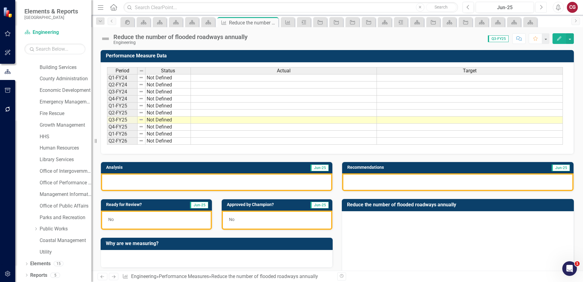
click at [538, 9] on button "Next" at bounding box center [540, 7] width 11 height 11
click at [539, 9] on button "Next" at bounding box center [540, 7] width 11 height 11
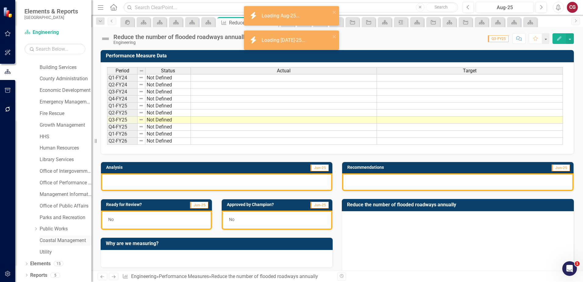
click at [51, 241] on link "Coastal Management" at bounding box center [66, 240] width 52 height 7
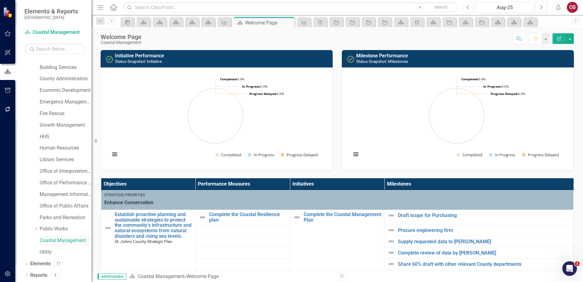
click at [52, 235] on div "Coastal Management" at bounding box center [66, 240] width 52 height 10
click at [61, 240] on link "Coastal Management" at bounding box center [66, 240] width 52 height 7
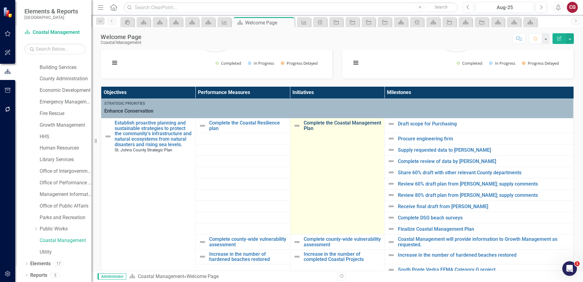
click at [329, 130] on link "Complete the Coastal Management Plan" at bounding box center [343, 125] width 78 height 11
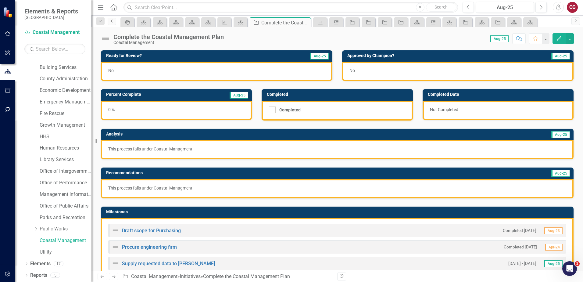
click at [109, 23] on link "Previous" at bounding box center [112, 21] width 9 height 7
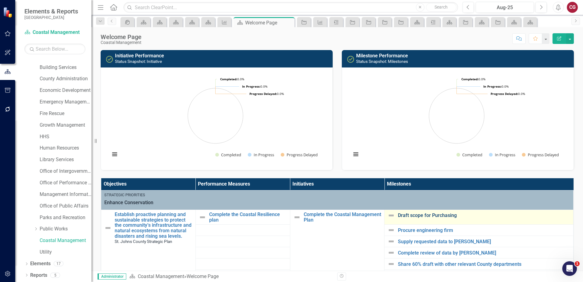
click at [418, 216] on link "Draft scope for Purchasing" at bounding box center [484, 214] width 172 height 5
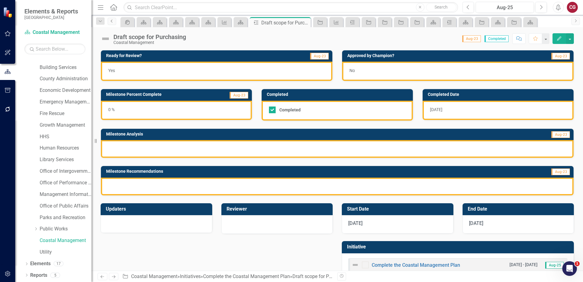
click at [112, 20] on icon at bounding box center [112, 21] width 2 height 3
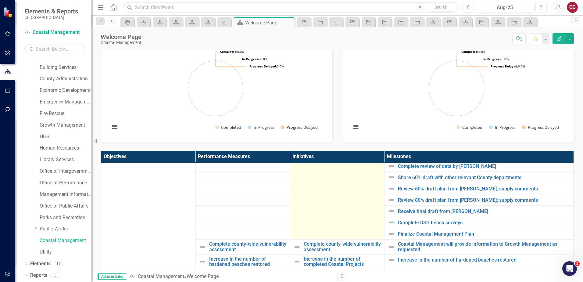
scroll to position [61, 0]
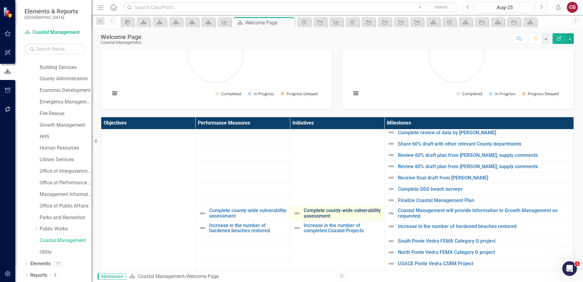
click at [328, 209] on link "Complete county-wide vulnerability assessment" at bounding box center [343, 213] width 78 height 11
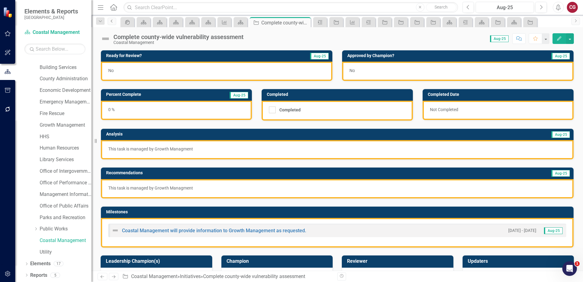
click at [109, 22] on icon "Previous" at bounding box center [111, 21] width 5 height 4
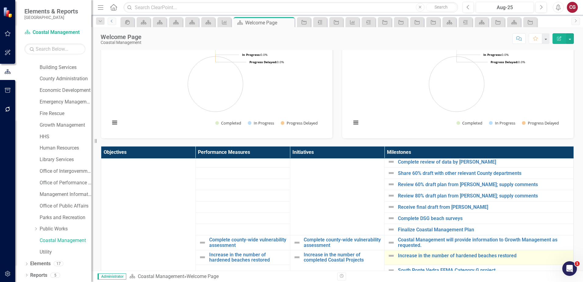
scroll to position [122, 0]
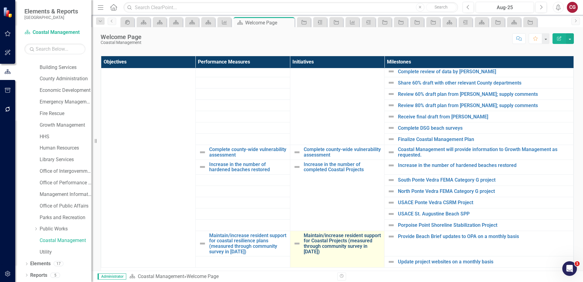
click at [331, 238] on link "Maintain/increase resident support for Coastal Projects (measured through commu…" at bounding box center [343, 243] width 78 height 21
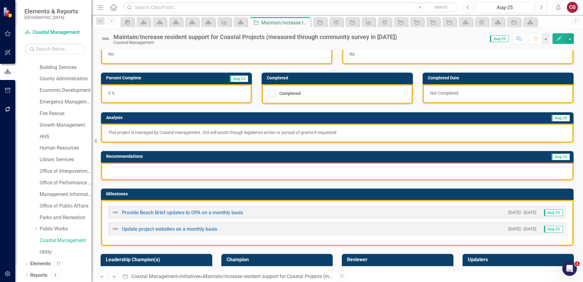
scroll to position [9, 0]
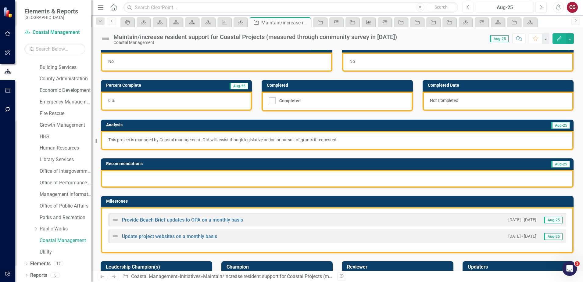
click at [467, 10] on button "Previous" at bounding box center [467, 7] width 11 height 11
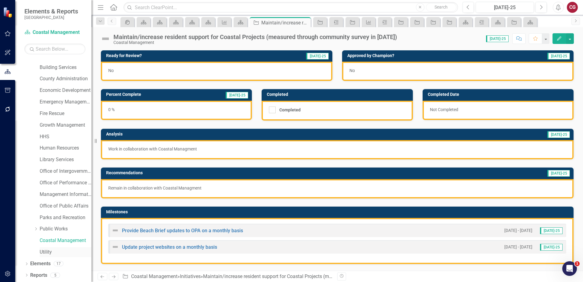
click at [43, 251] on link "Utility" at bounding box center [66, 251] width 52 height 7
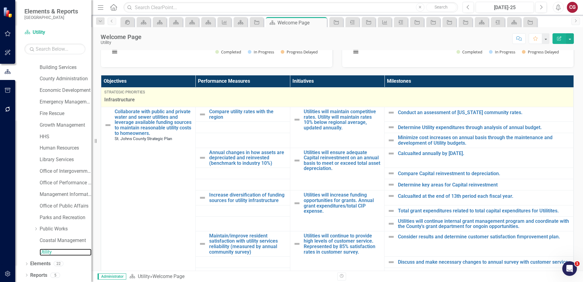
scroll to position [183, 0]
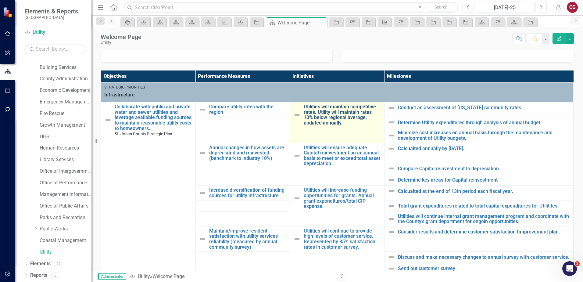
click at [335, 112] on link "Utilities will maintain competitive rates. Utility will maintain rates 10% belo…" at bounding box center [343, 114] width 78 height 21
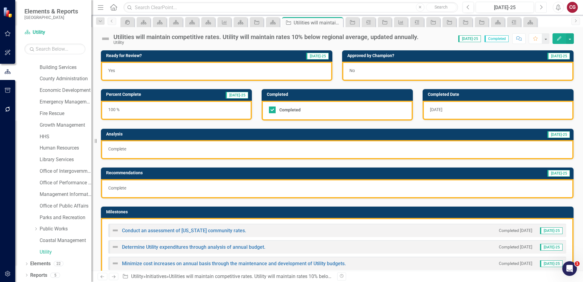
click at [543, 9] on button "Next" at bounding box center [540, 7] width 11 height 11
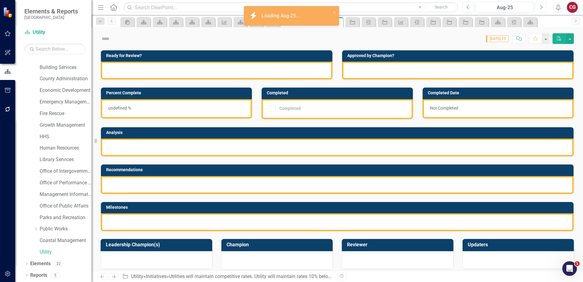
checkbox input "true"
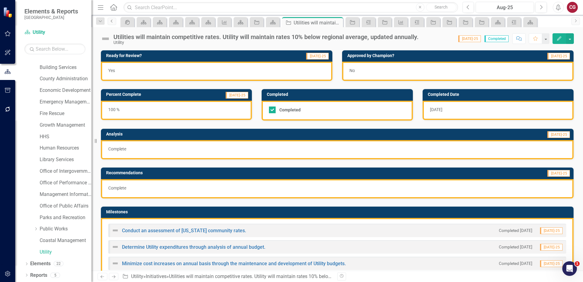
click at [111, 23] on link "Previous" at bounding box center [112, 21] width 9 height 7
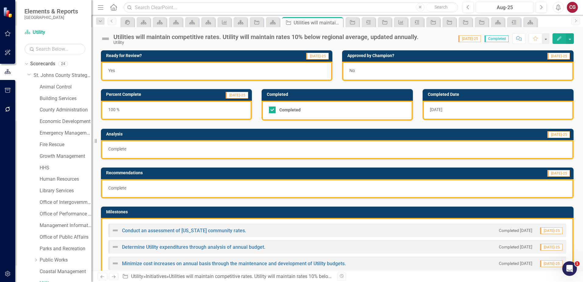
scroll to position [31, 0]
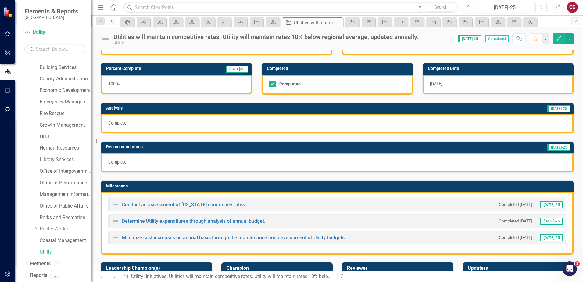
scroll to position [61, 0]
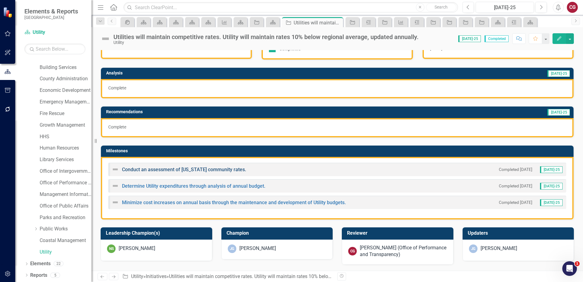
click at [192, 172] on link "Conduct an assessment of [US_STATE] community rates." at bounding box center [184, 169] width 124 height 6
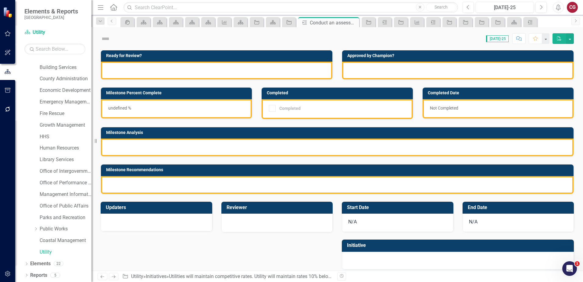
checkbox input "true"
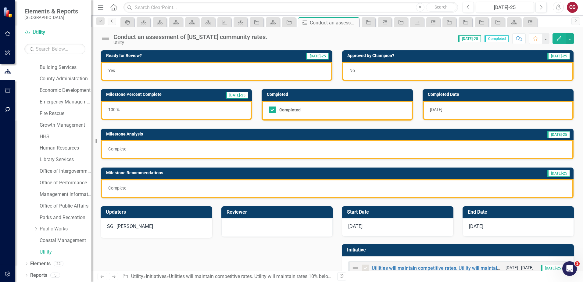
click at [114, 22] on icon "Previous" at bounding box center [111, 21] width 5 height 4
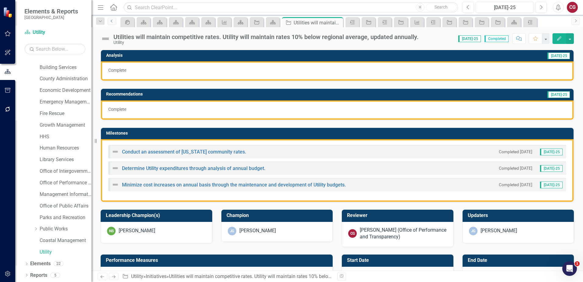
scroll to position [91, 0]
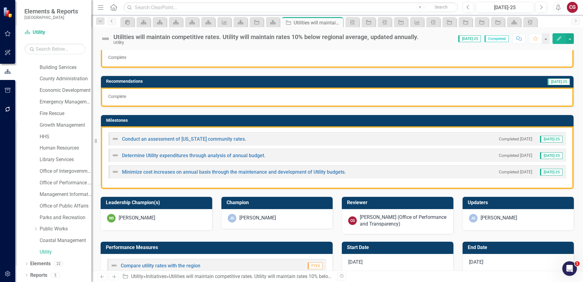
click at [113, 22] on icon "Previous" at bounding box center [111, 21] width 5 height 4
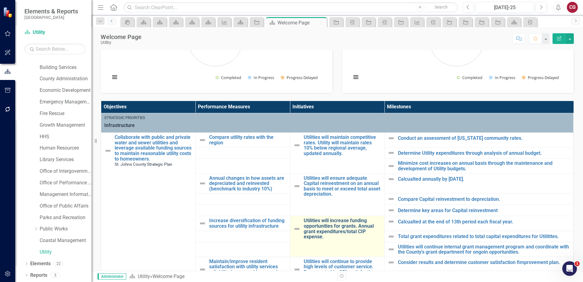
scroll to position [0, 0]
click at [330, 223] on link "Utilities will increase funding opportunities for grants. Annual grant expendit…" at bounding box center [343, 228] width 78 height 21
